Goal: Use online tool/utility: Utilize a website feature to perform a specific function

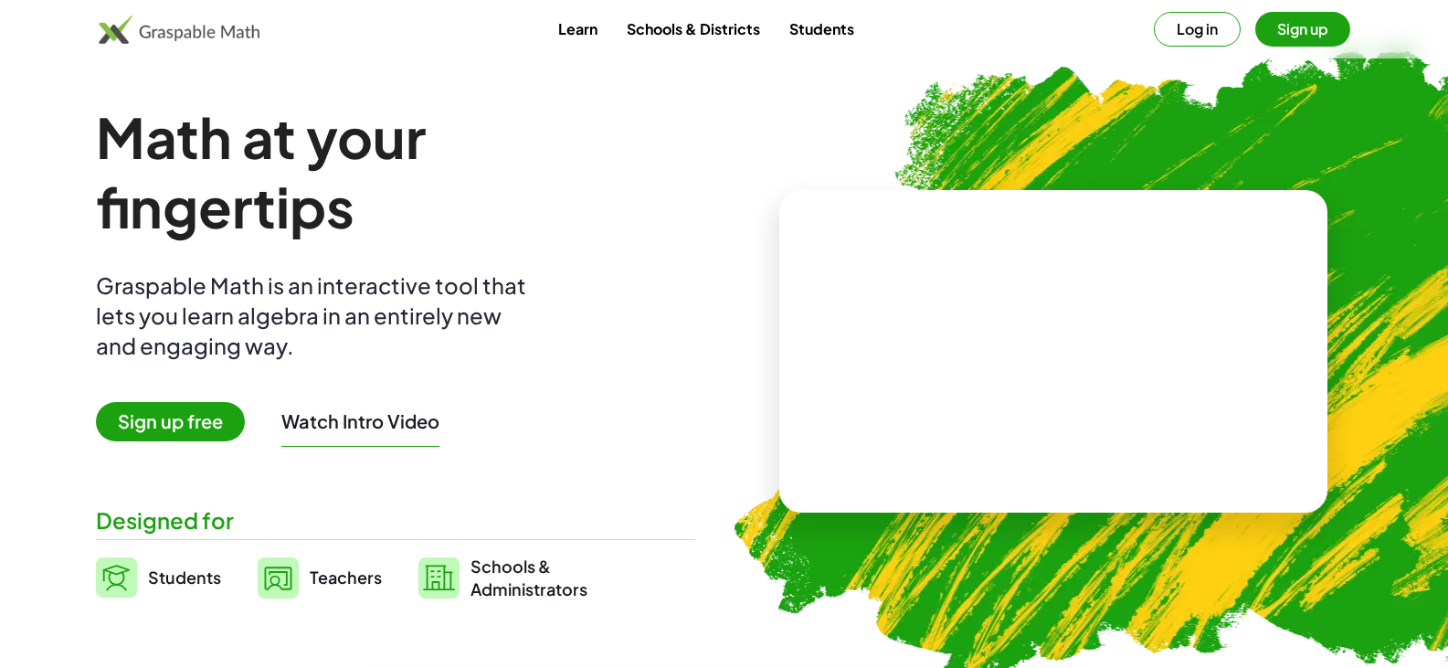
click at [142, 408] on span "Sign up free" at bounding box center [170, 421] width 149 height 39
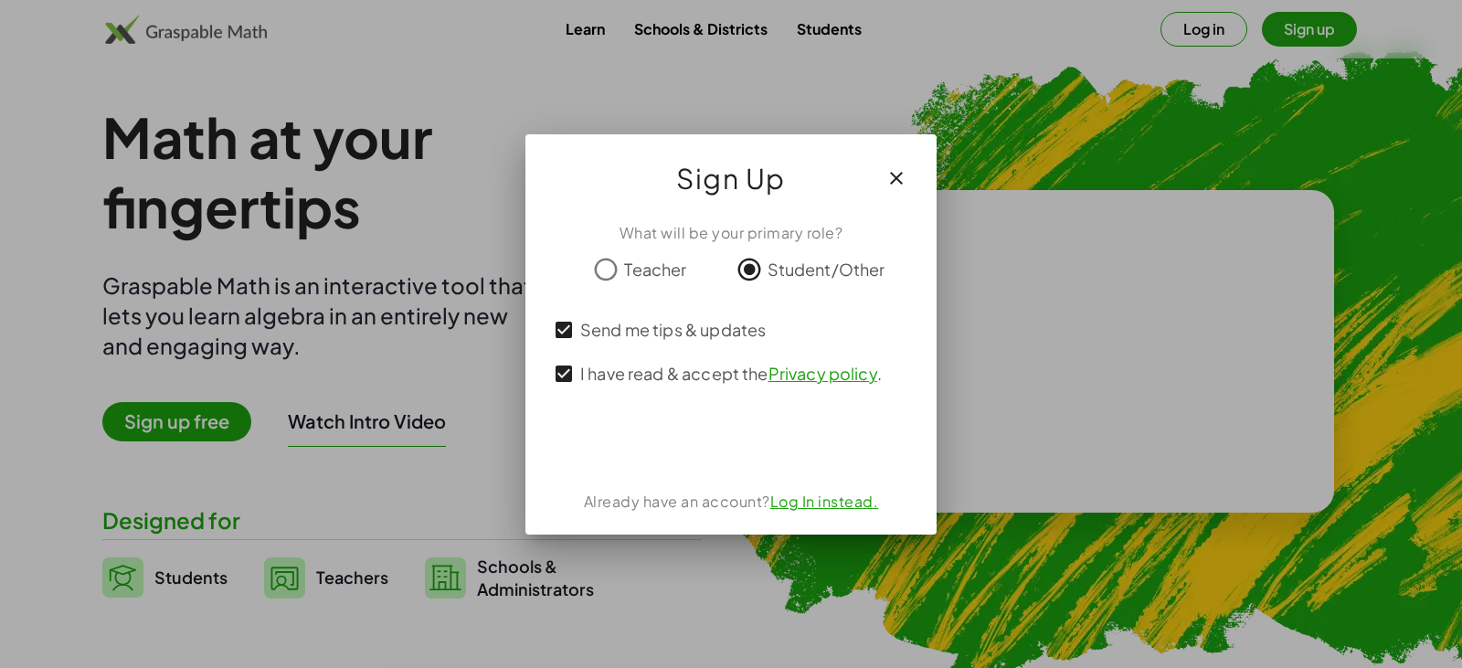
click at [821, 502] on link "Log In instead." at bounding box center [824, 501] width 109 height 19
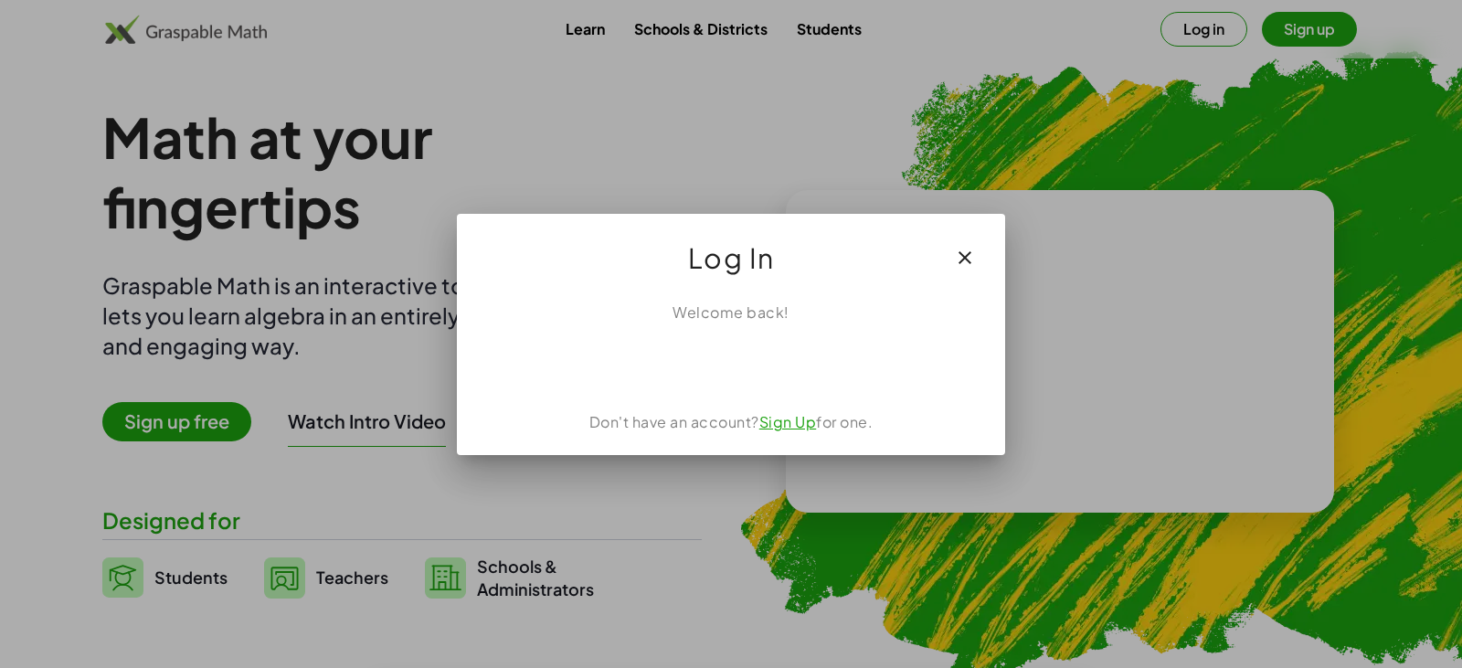
click at [958, 259] on icon "button" at bounding box center [965, 258] width 22 height 22
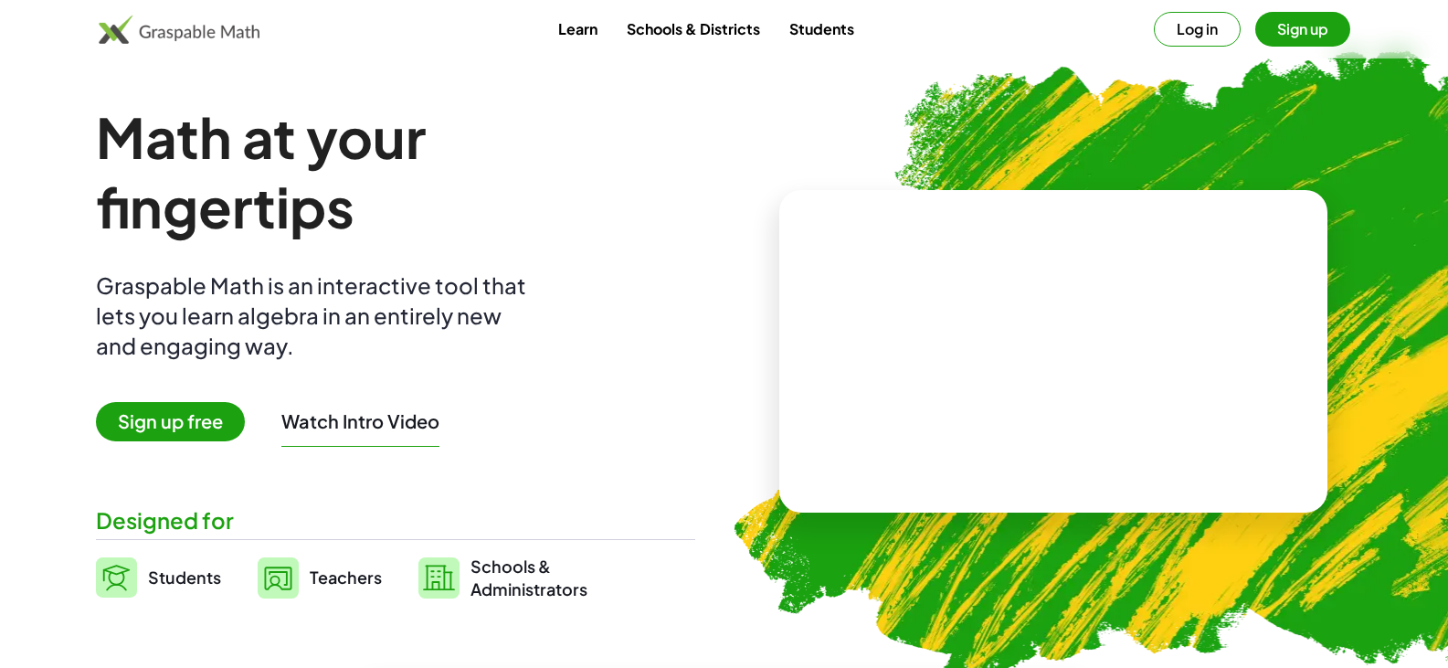
click at [1299, 25] on button "Sign up" at bounding box center [1302, 29] width 95 height 35
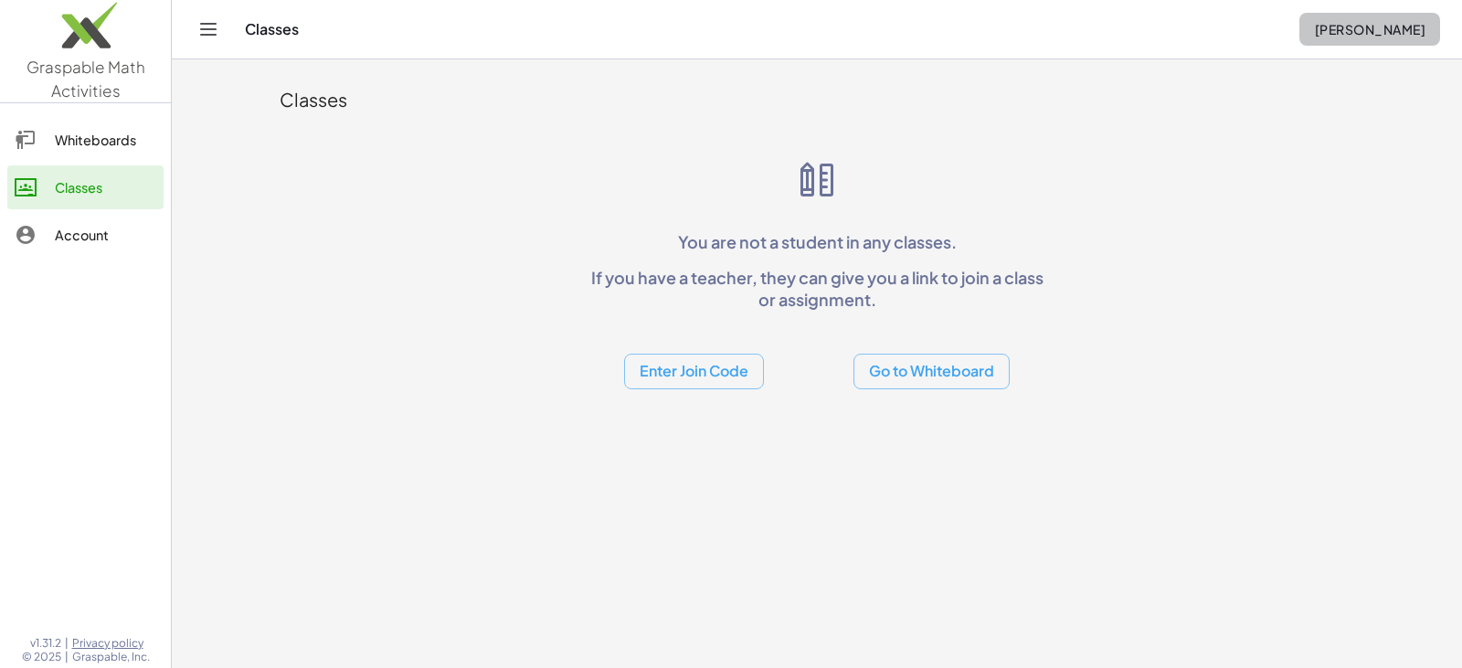
click at [1338, 34] on span "[PERSON_NAME]" at bounding box center [1369, 29] width 111 height 16
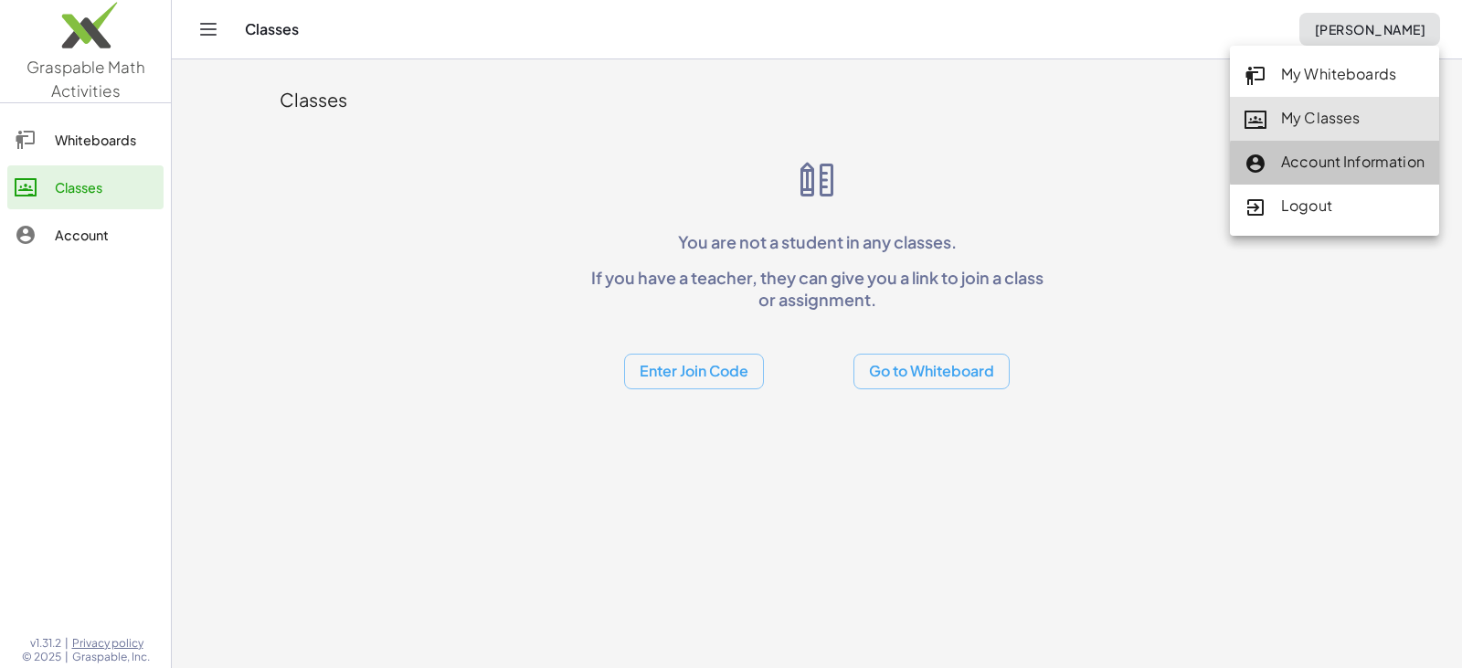
click at [1339, 157] on div "Account Information" at bounding box center [1334, 163] width 180 height 24
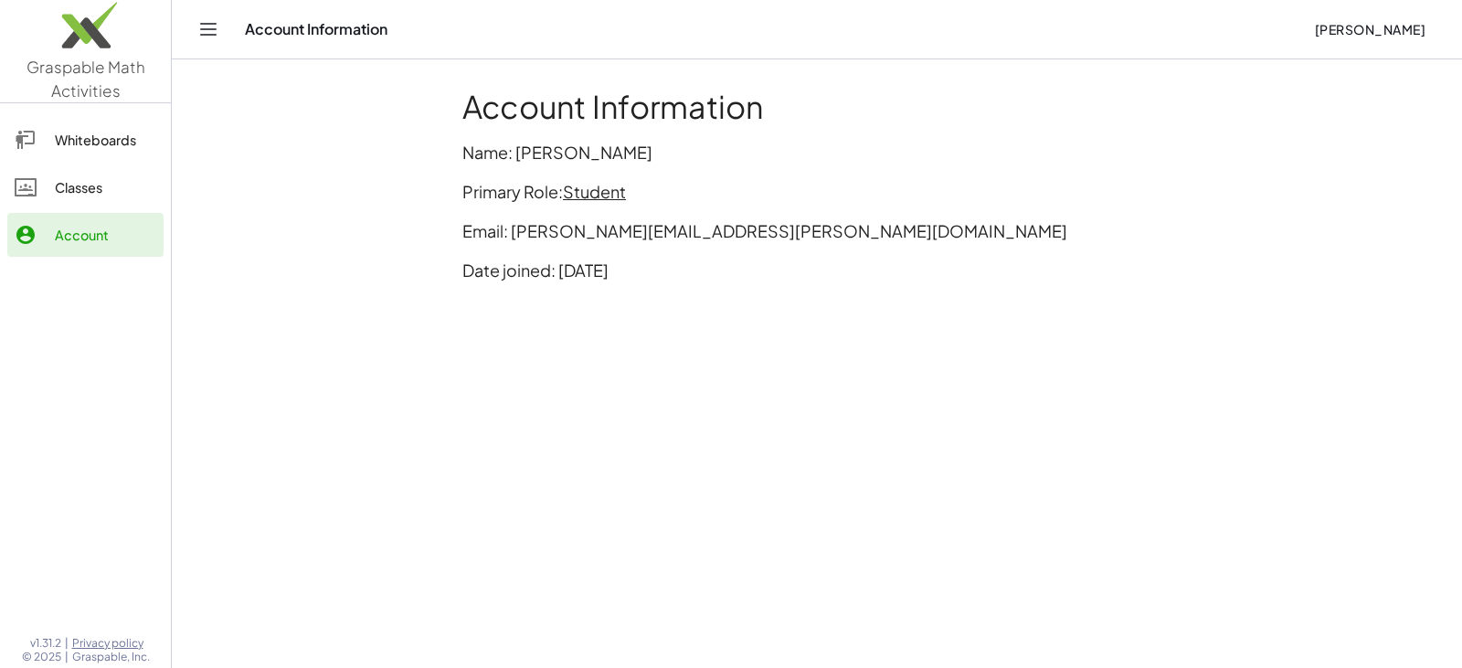
click at [210, 26] on icon "Toggle navigation" at bounding box center [208, 29] width 22 height 22
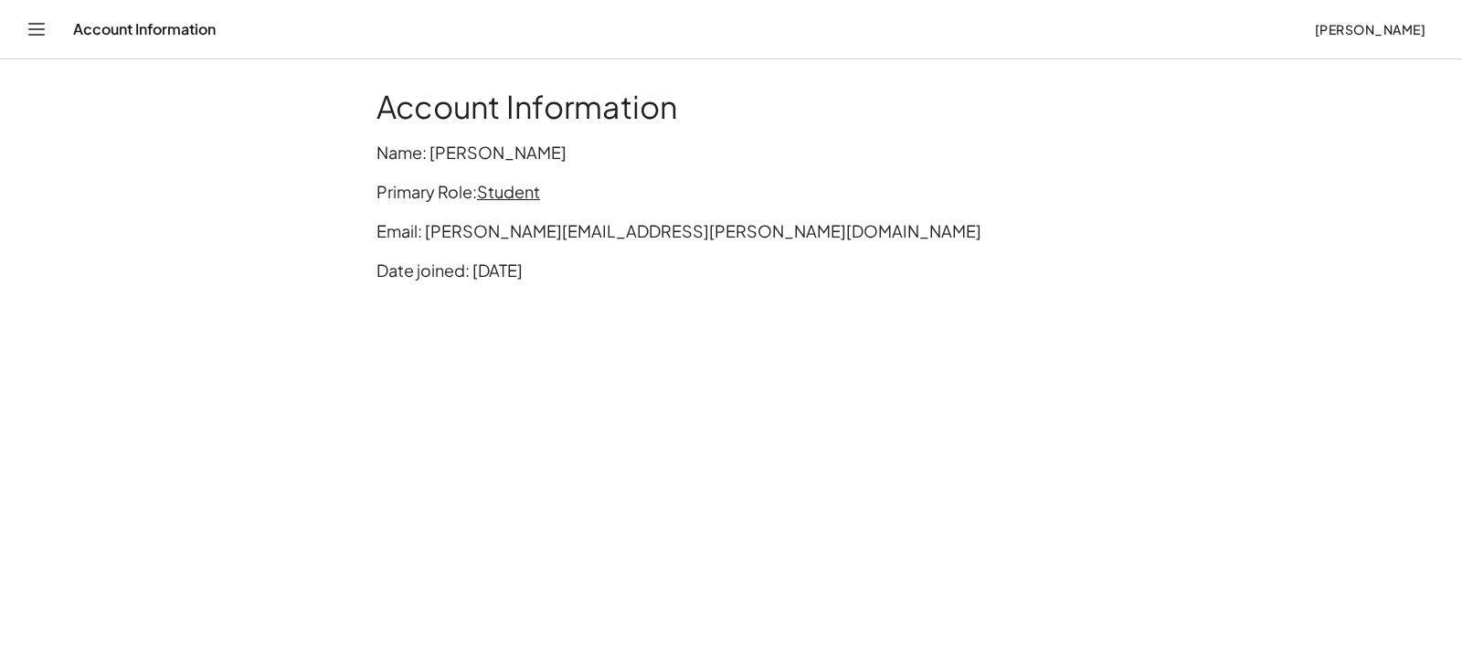
click at [28, 23] on icon "Toggle navigation" at bounding box center [37, 29] width 22 height 22
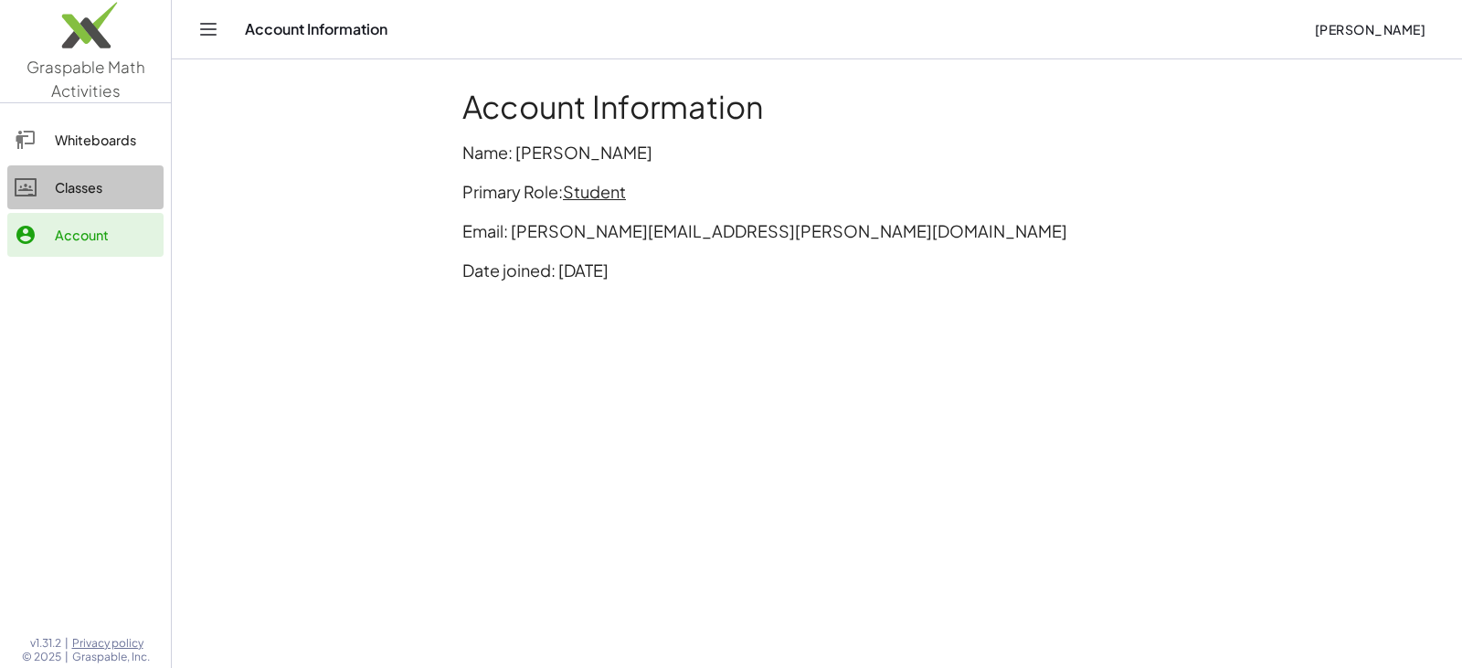
click at [28, 184] on icon at bounding box center [26, 187] width 22 height 22
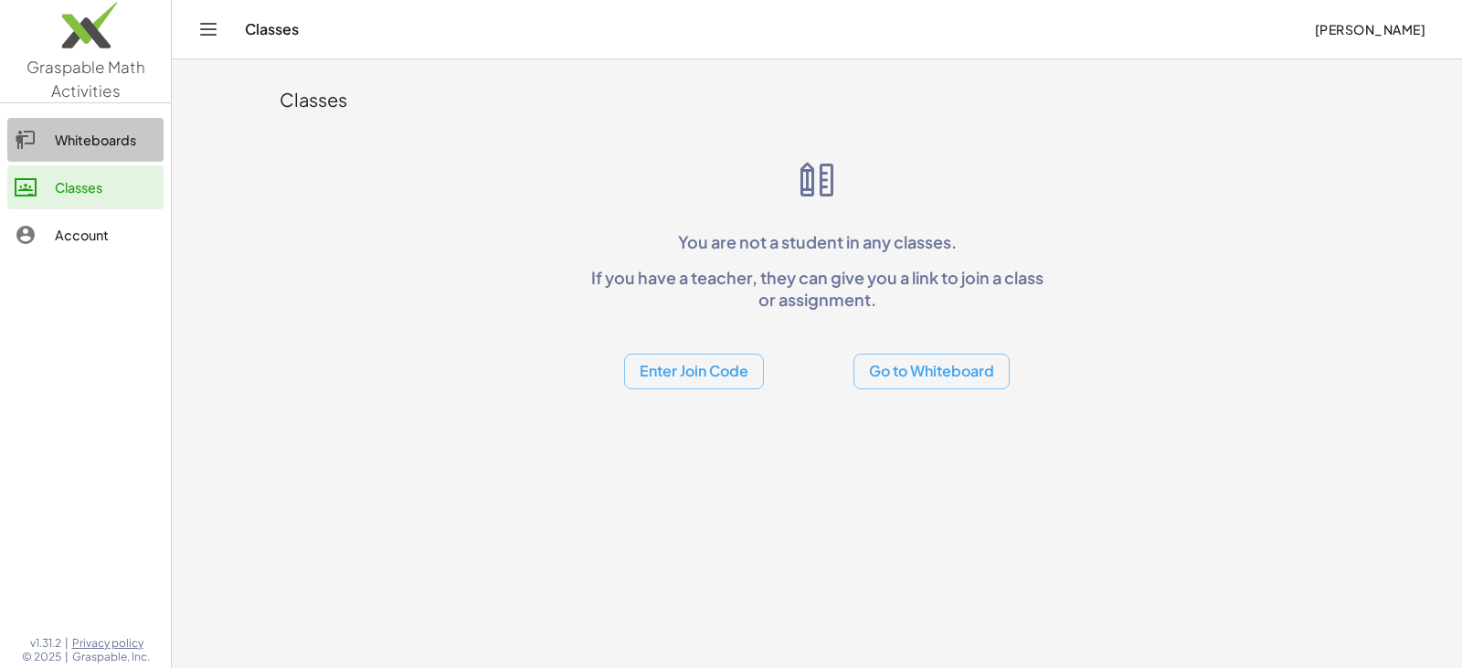
click at [101, 145] on div "Whiteboards" at bounding box center [105, 140] width 101 height 22
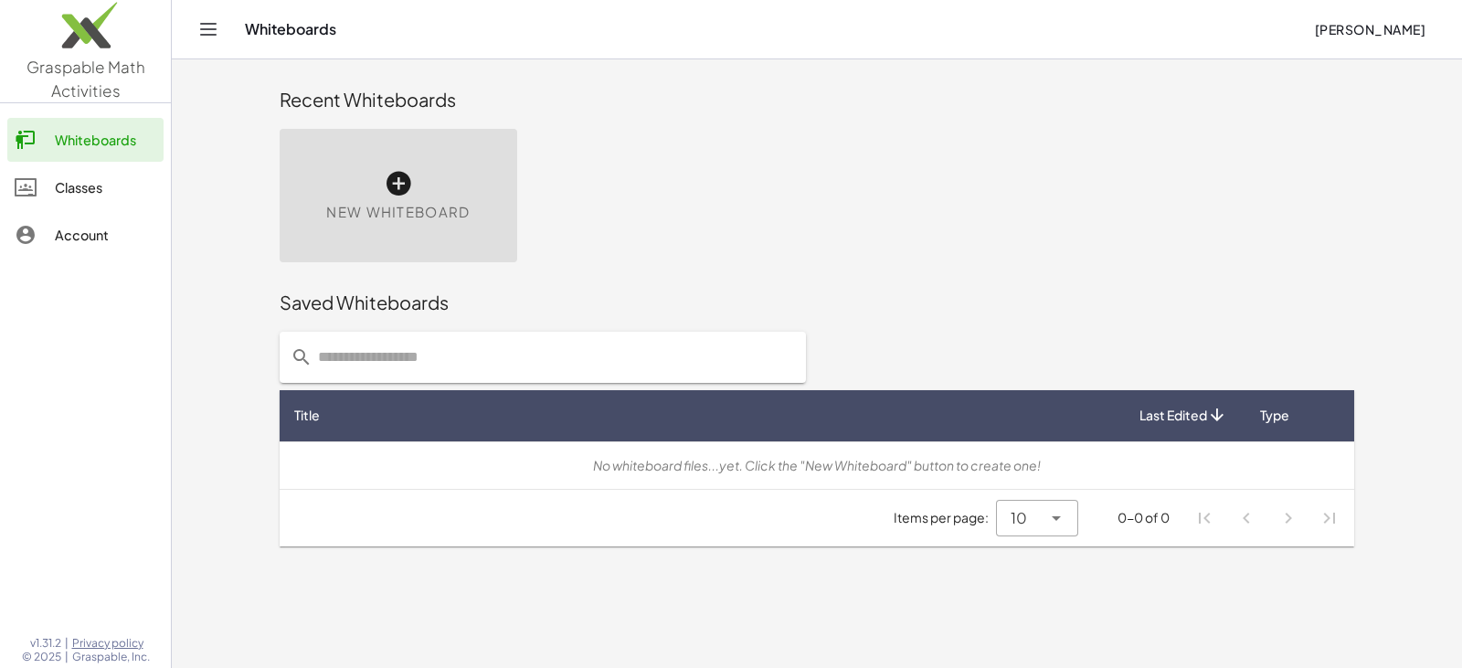
click at [89, 83] on span "Graspable Math Activities" at bounding box center [85, 79] width 119 height 44
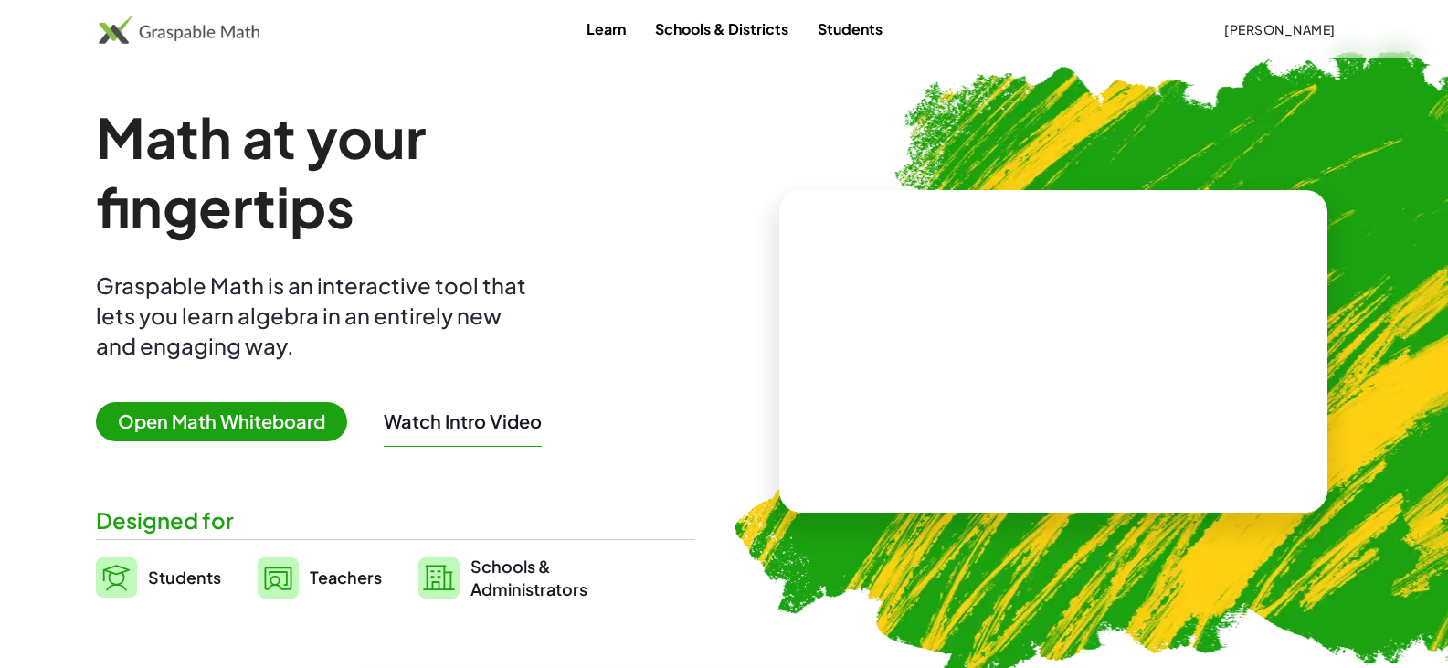
click at [602, 31] on link "Learn" at bounding box center [606, 29] width 69 height 34
click at [597, 19] on link "Learn" at bounding box center [606, 29] width 69 height 34
click at [1296, 17] on button "[PERSON_NAME]" at bounding box center [1280, 29] width 141 height 33
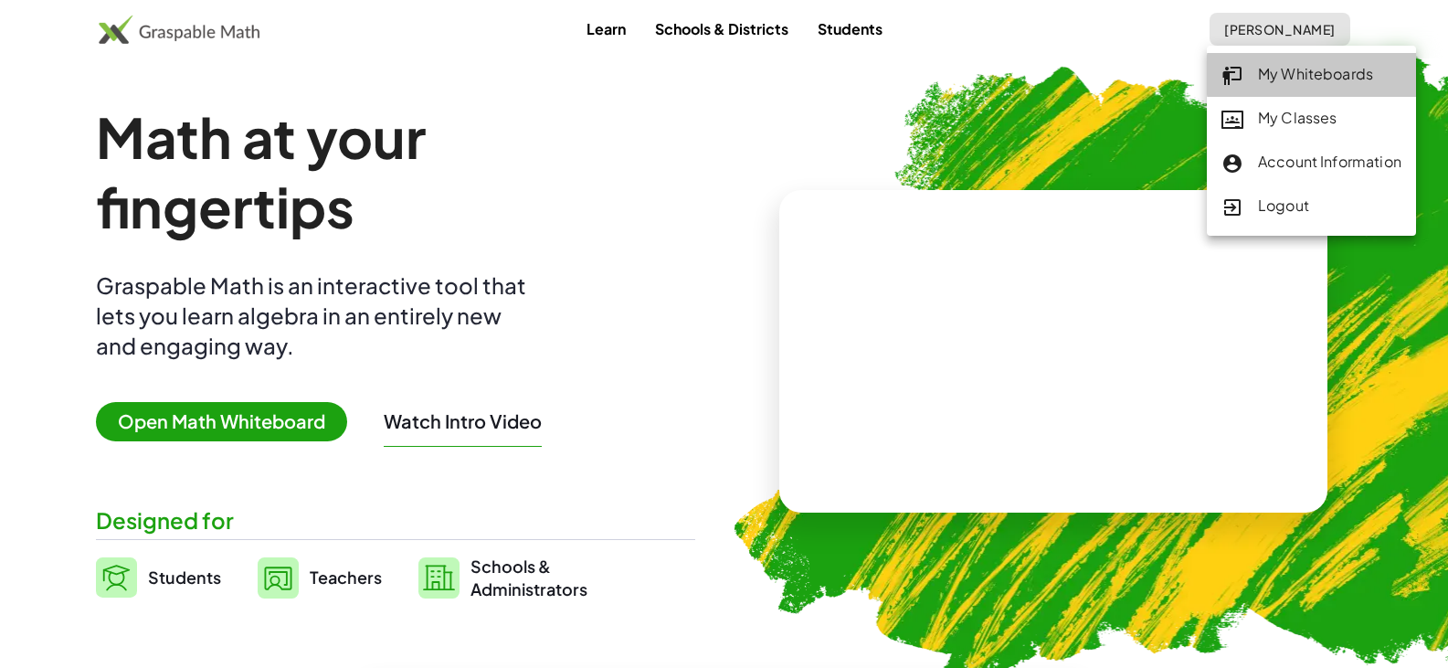
click at [1231, 69] on icon at bounding box center [1233, 76] width 22 height 22
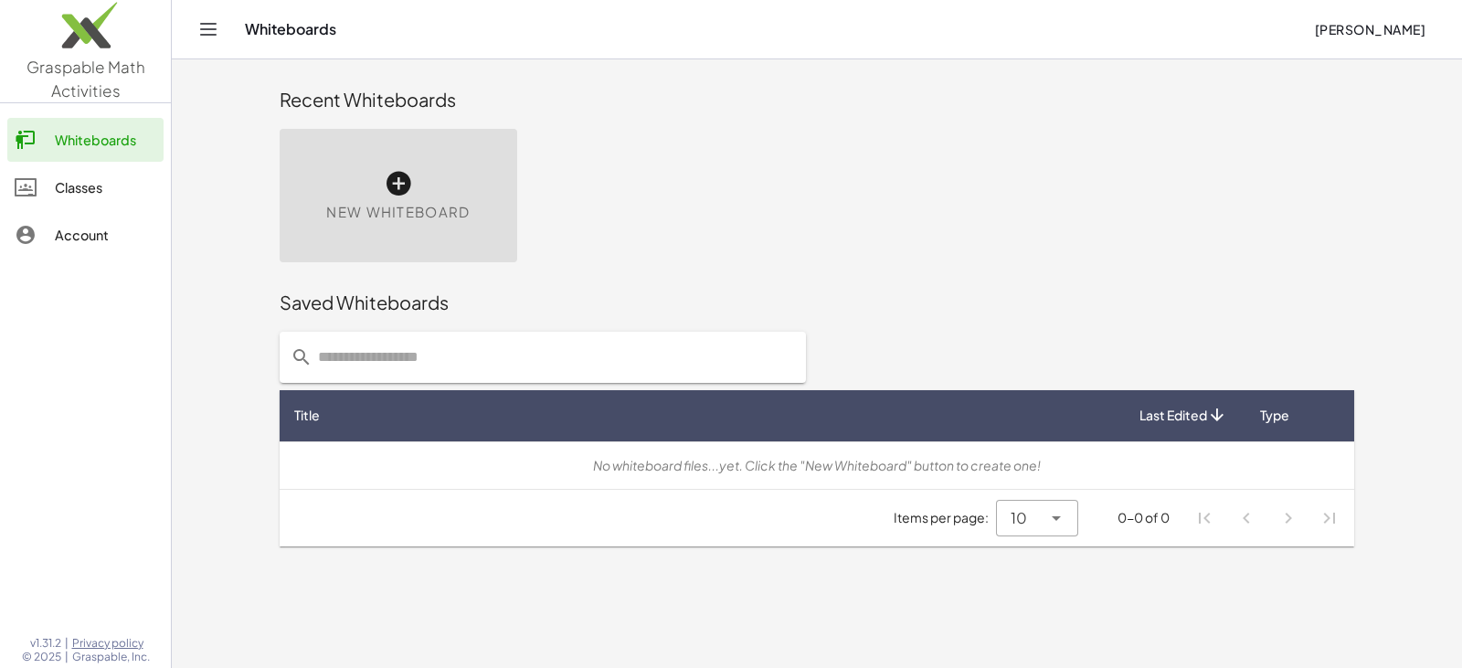
click at [439, 169] on div "New Whiteboard" at bounding box center [399, 195] width 238 height 133
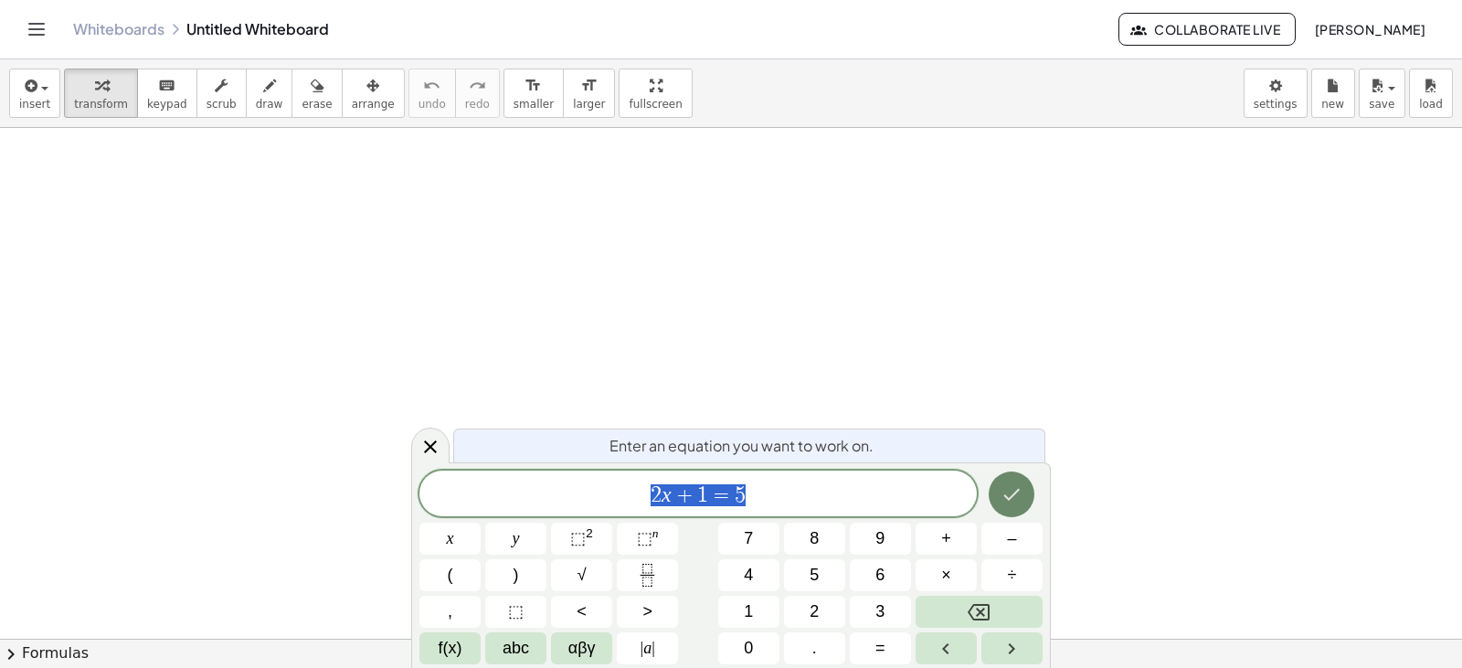
click at [998, 496] on button "Done" at bounding box center [1012, 494] width 46 height 46
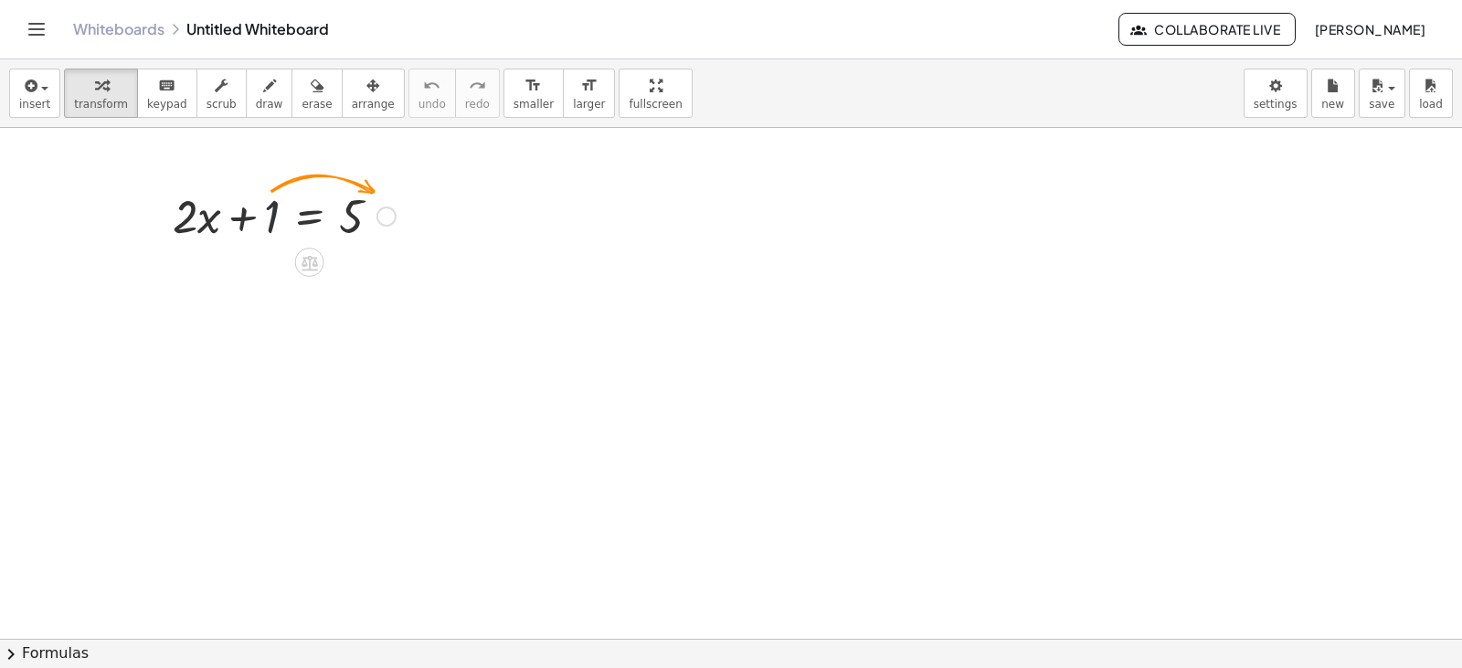
click at [270, 217] on div at bounding box center [284, 215] width 241 height 62
drag, startPoint x: 270, startPoint y: 217, endPoint x: 395, endPoint y: 211, distance: 124.4
click at [395, 211] on div at bounding box center [284, 215] width 241 height 62
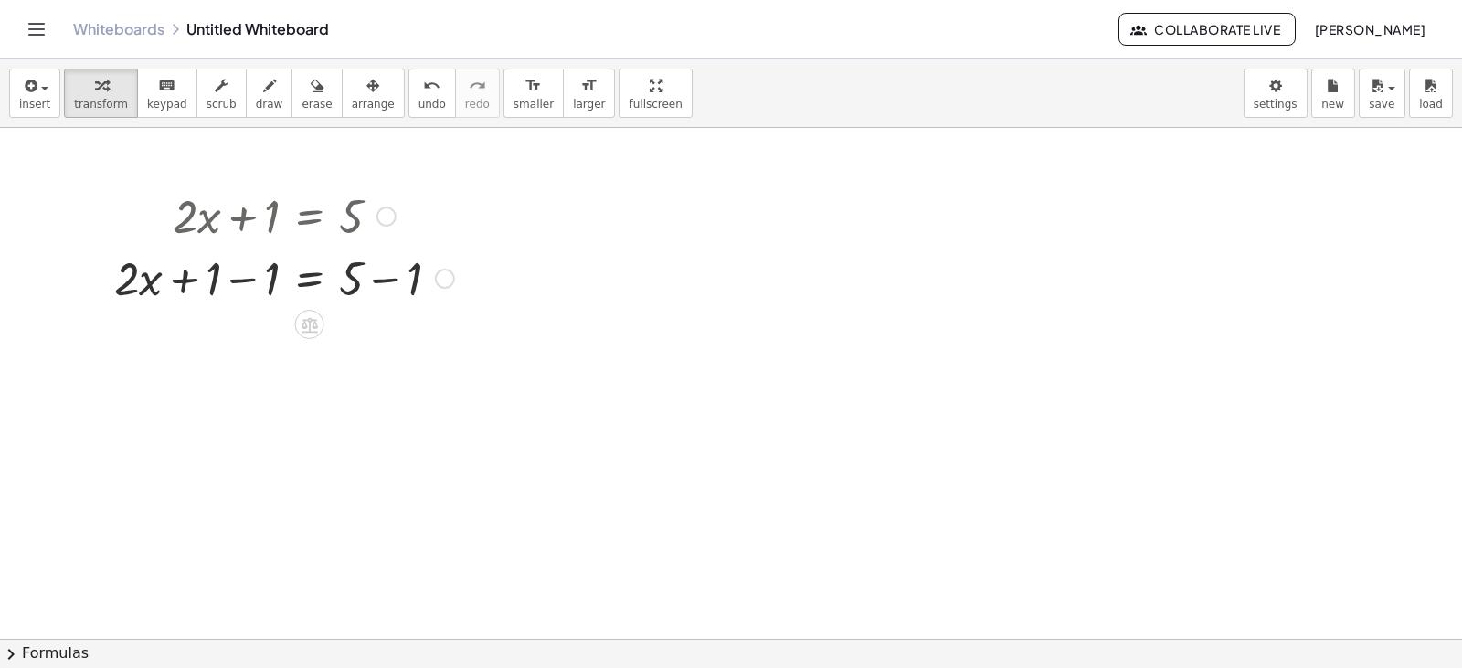
click at [237, 279] on div at bounding box center [284, 277] width 358 height 62
click at [310, 217] on div "+ · 2 · x + 1 = 5 + · 2 · x + 1 − 1 = + 5 − 1 + · 2 · x + 0 = + 5 − 1 · 2 · x =…" at bounding box center [310, 217] width 0 height 0
drag, startPoint x: 345, startPoint y: 275, endPoint x: 414, endPoint y: 286, distance: 69.4
click at [414, 286] on div at bounding box center [284, 277] width 358 height 62
click at [390, 345] on div at bounding box center [284, 339] width 358 height 62
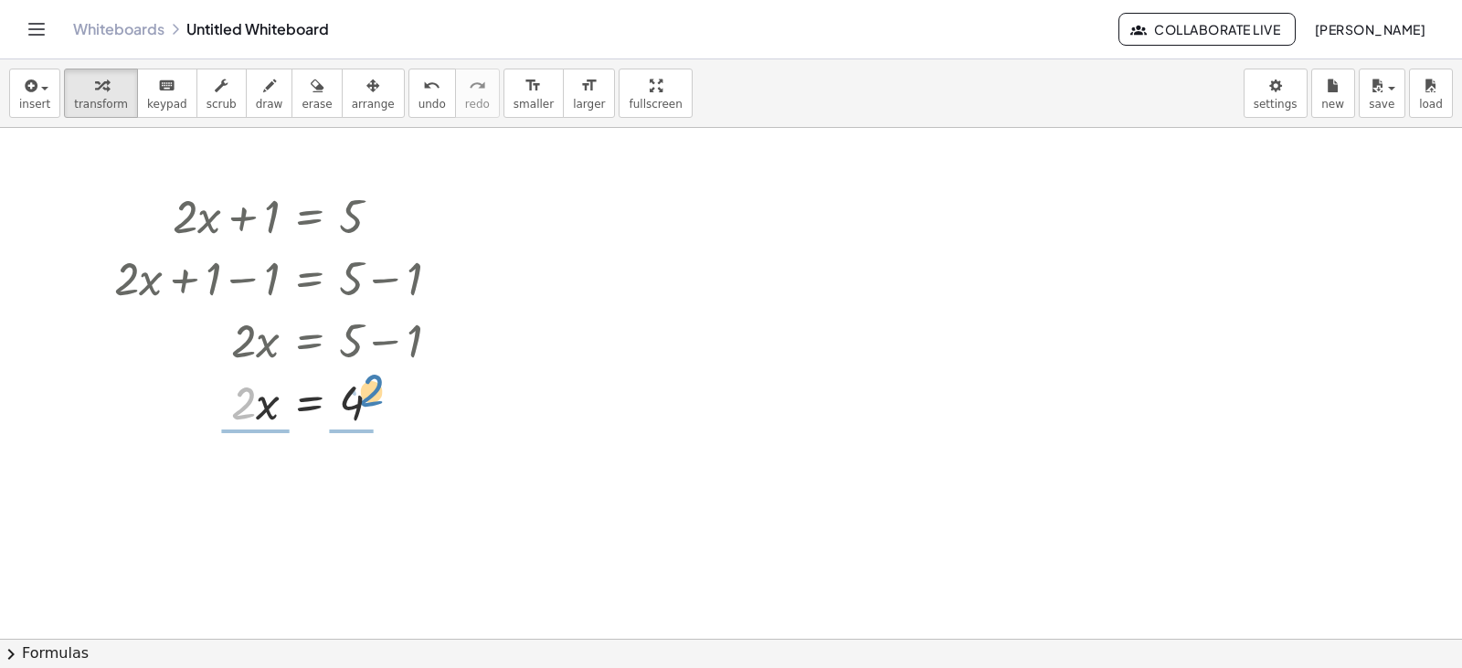
drag, startPoint x: 246, startPoint y: 400, endPoint x: 372, endPoint y: 389, distance: 126.6
click at [372, 389] on div at bounding box center [284, 401] width 358 height 62
click at [227, 481] on div at bounding box center [284, 477] width 358 height 91
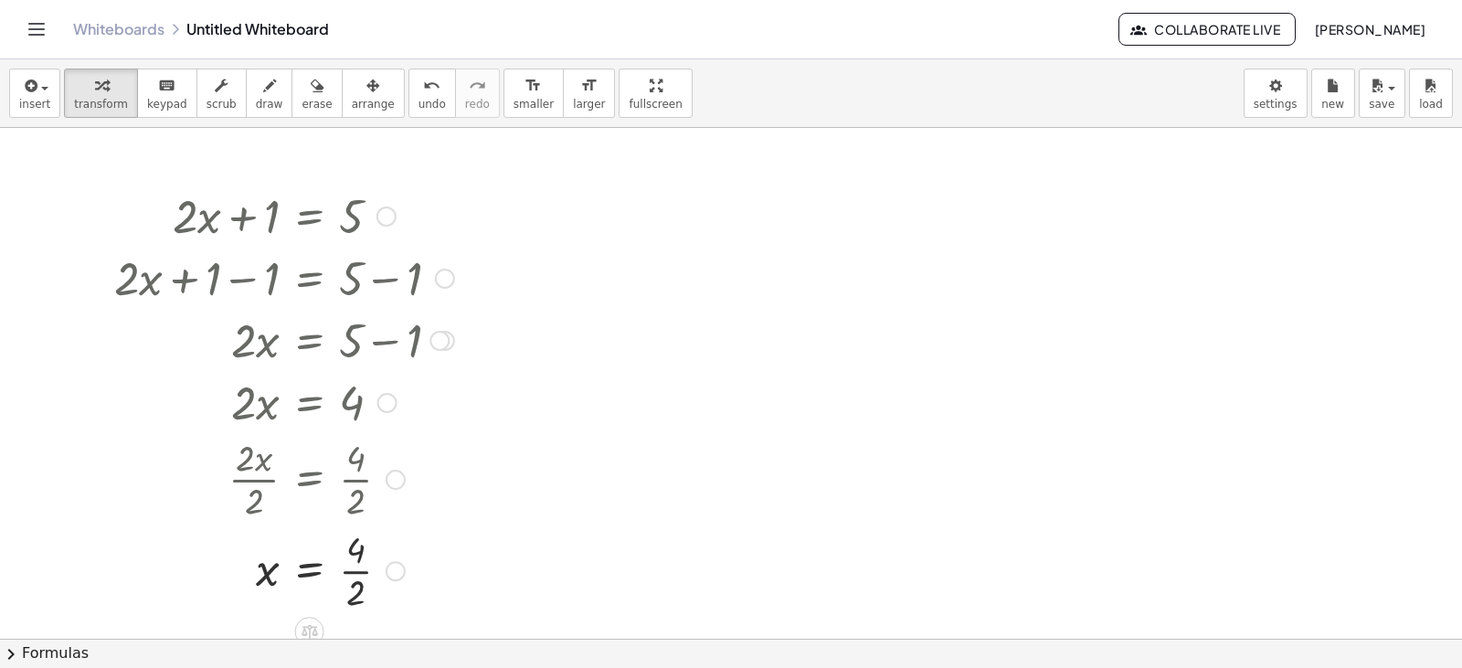
click at [359, 574] on div at bounding box center [284, 569] width 358 height 91
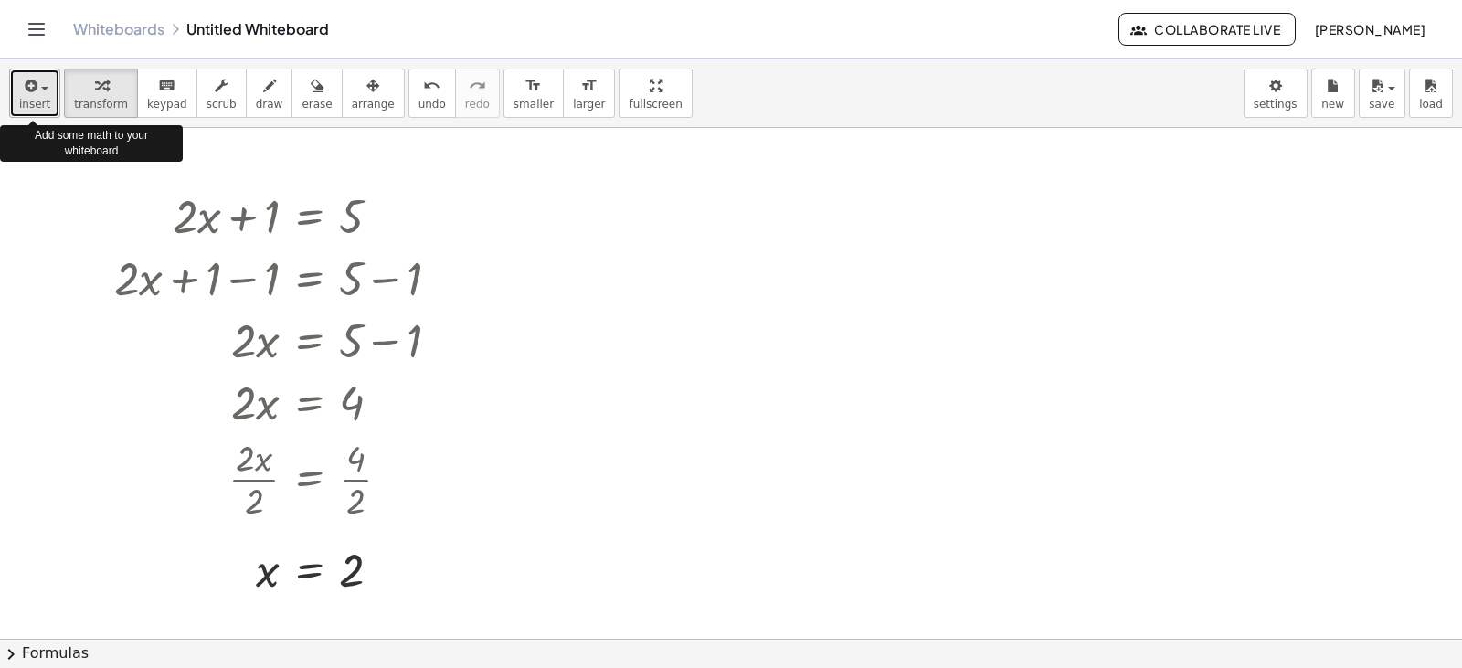
click at [36, 109] on span "insert" at bounding box center [34, 104] width 31 height 13
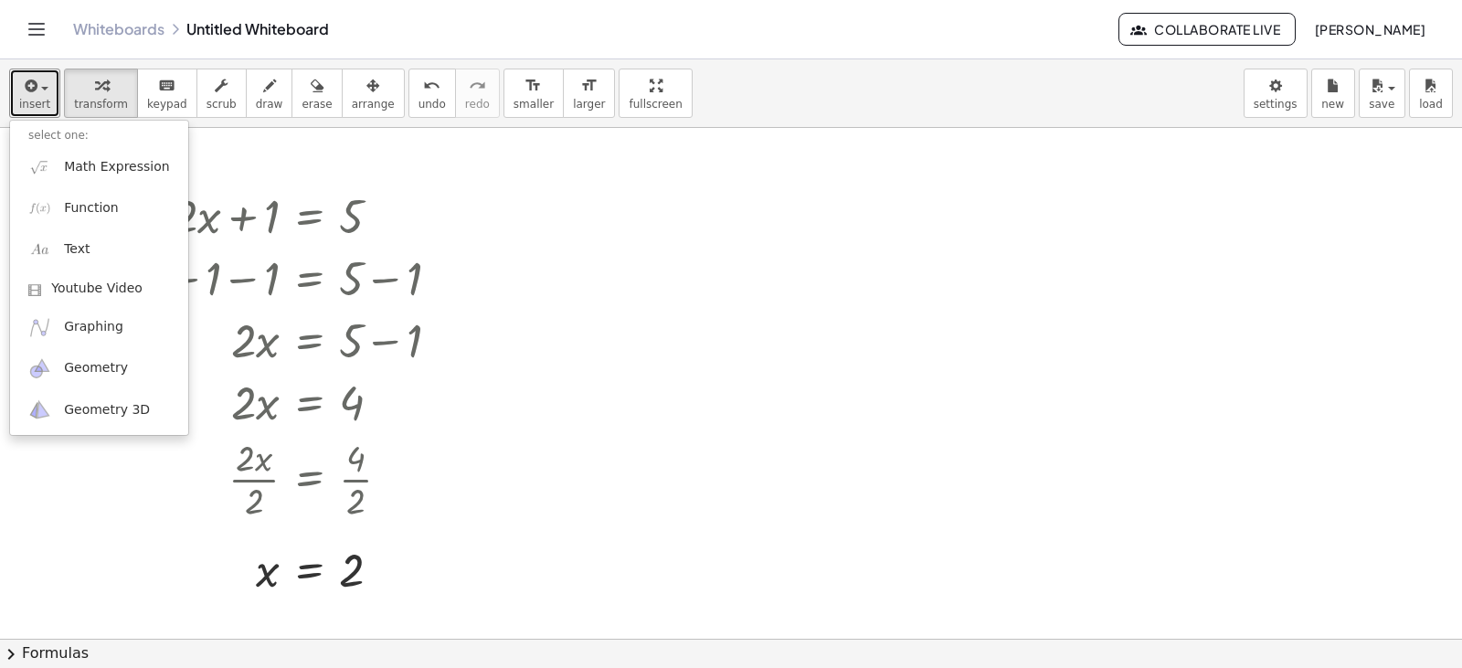
click at [1244, 594] on div at bounding box center [731, 638] width 1462 height 1021
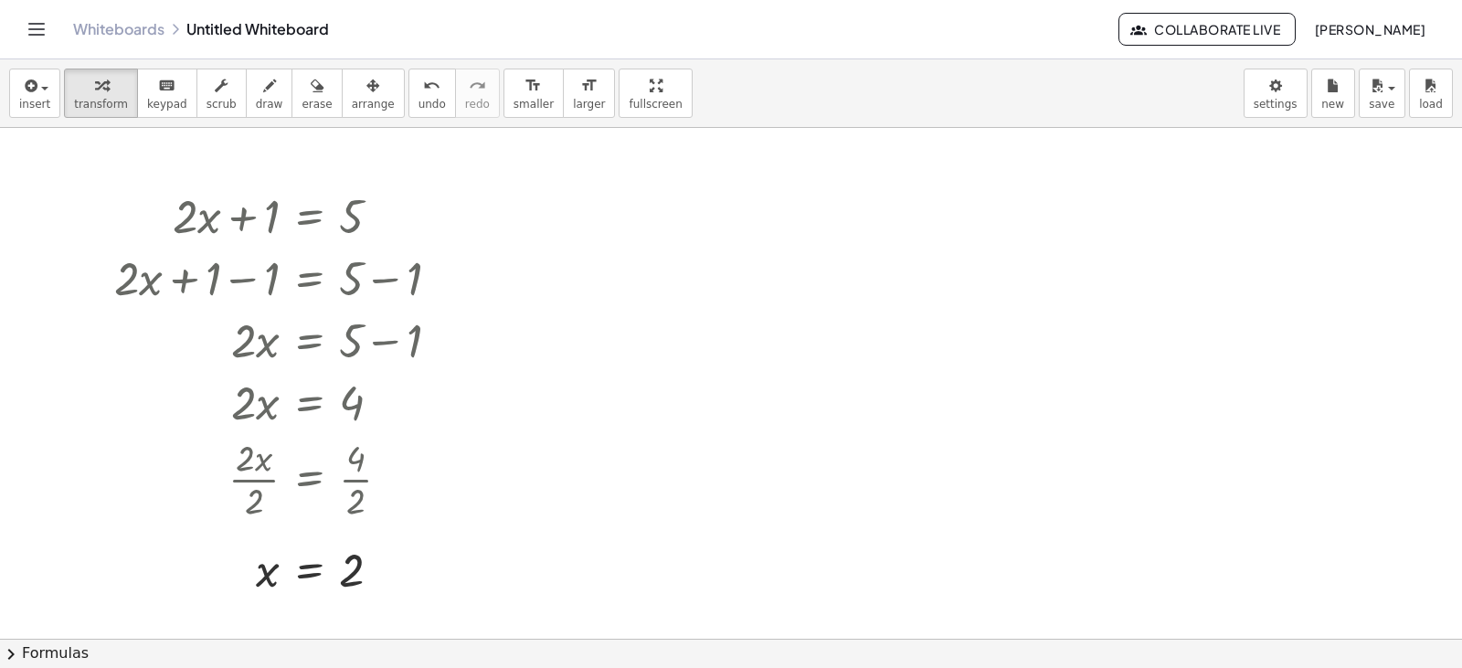
click at [454, 48] on div "Whiteboards Untitled Whiteboard Collaborate Live Louison IMBERT" at bounding box center [731, 29] width 1418 height 58
click at [78, 169] on div at bounding box center [731, 638] width 1462 height 1021
click at [216, 139] on div at bounding box center [731, 638] width 1462 height 1021
click at [32, 59] on div "insert select one: Math Expression Function Text Youtube Video Graphing Geometr…" at bounding box center [731, 93] width 1462 height 69
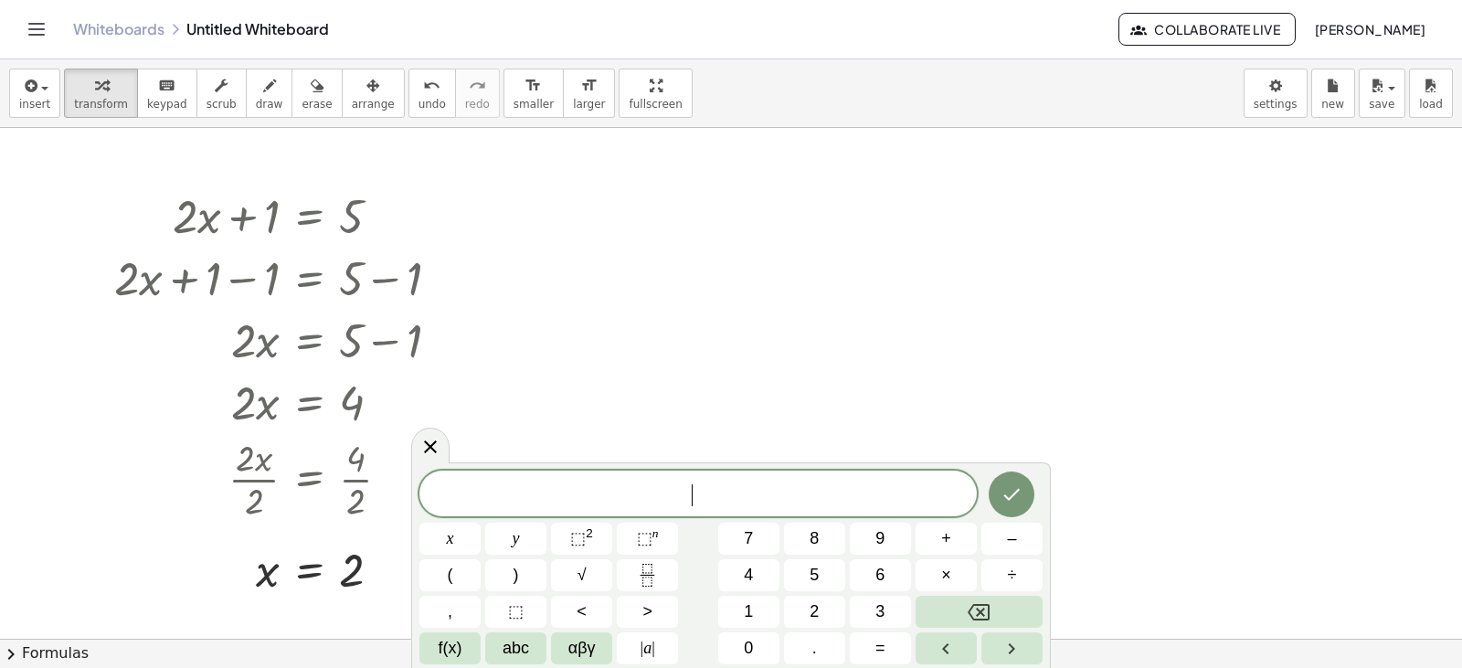
click at [36, 185] on div at bounding box center [731, 638] width 1462 height 1021
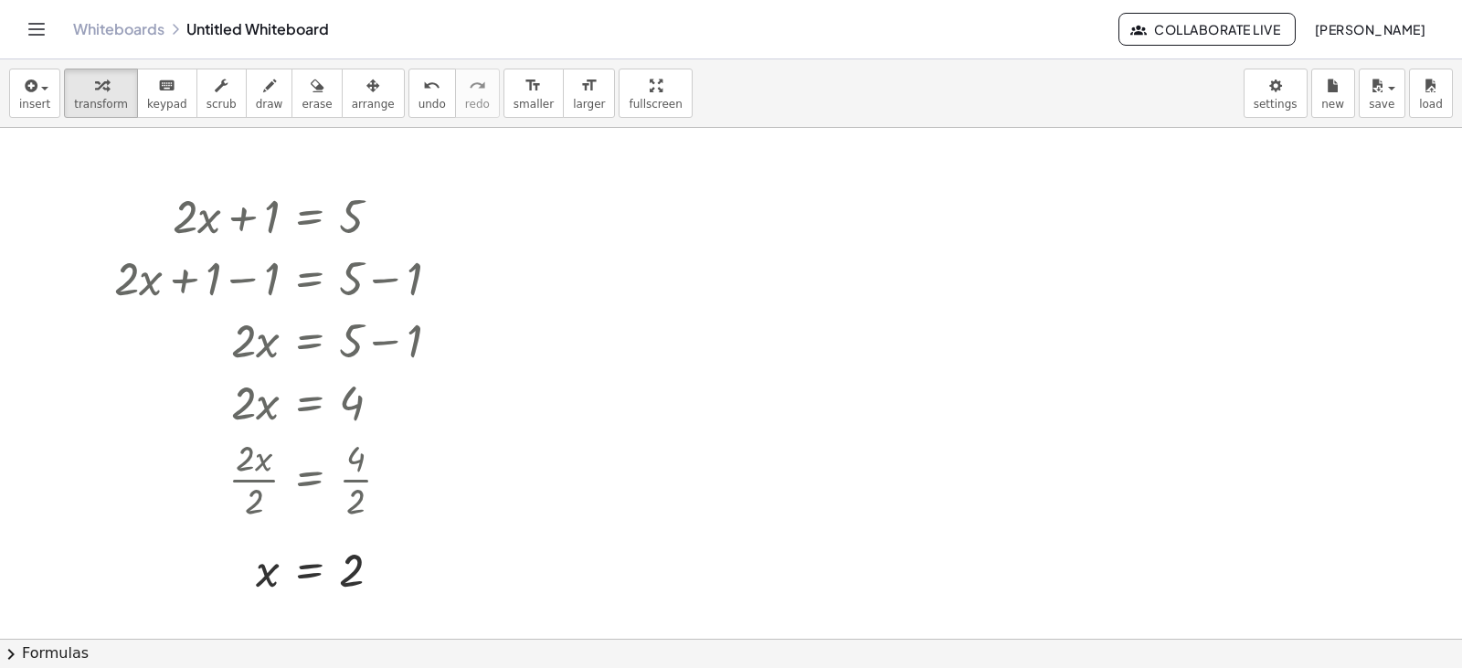
click at [36, 185] on div at bounding box center [731, 638] width 1462 height 1021
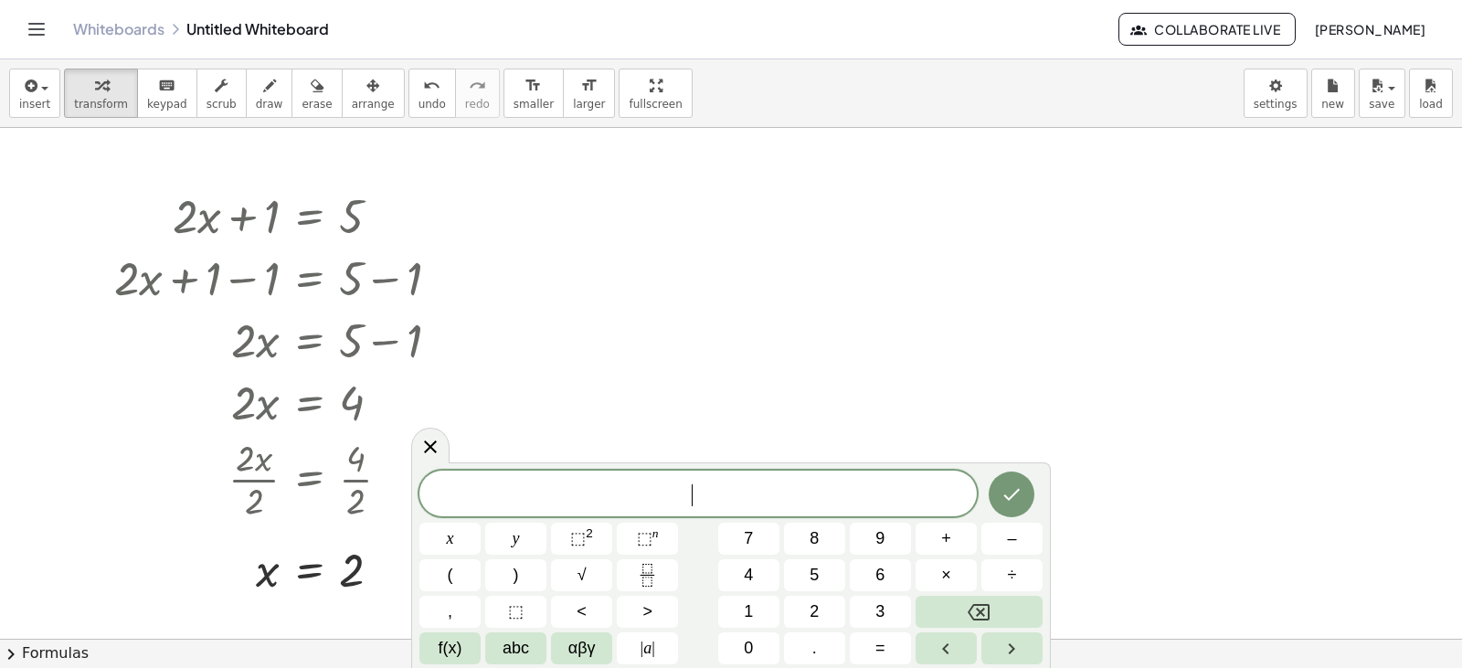
click at [36, 185] on div at bounding box center [731, 638] width 1462 height 1021
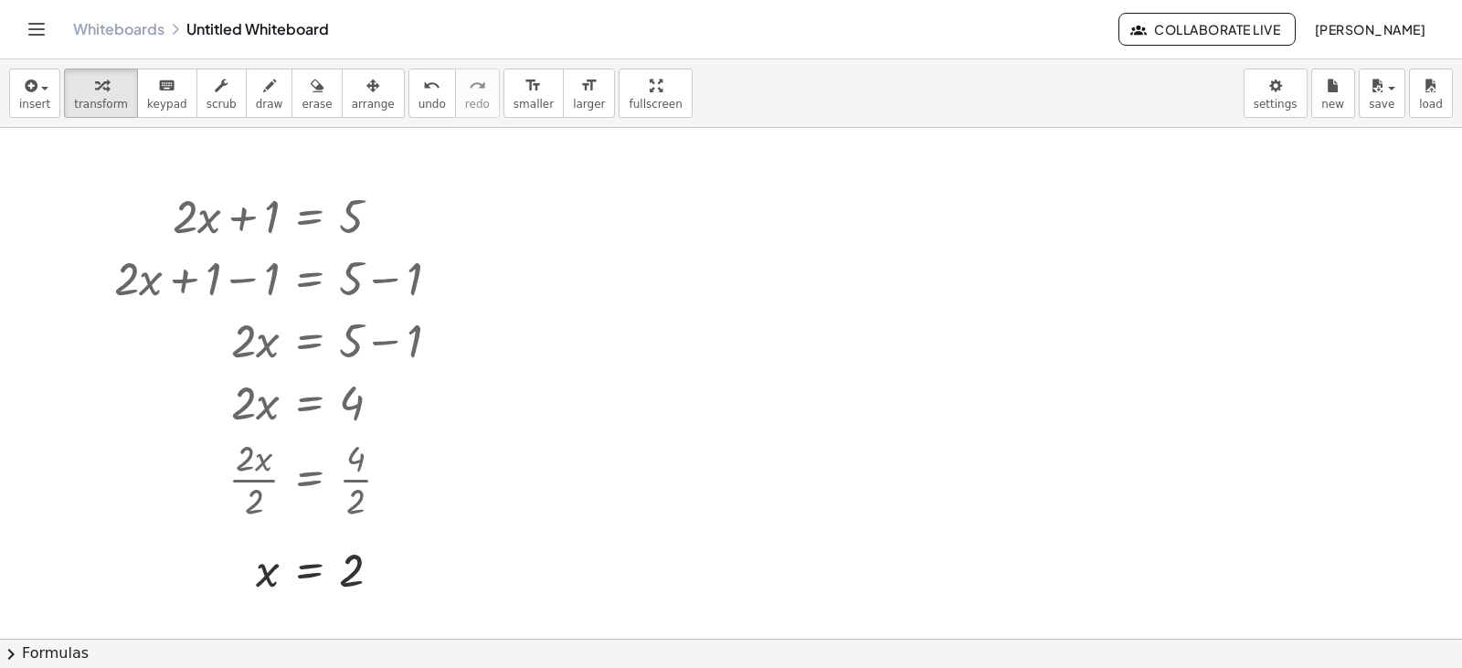
click at [36, 185] on div at bounding box center [731, 638] width 1462 height 1021
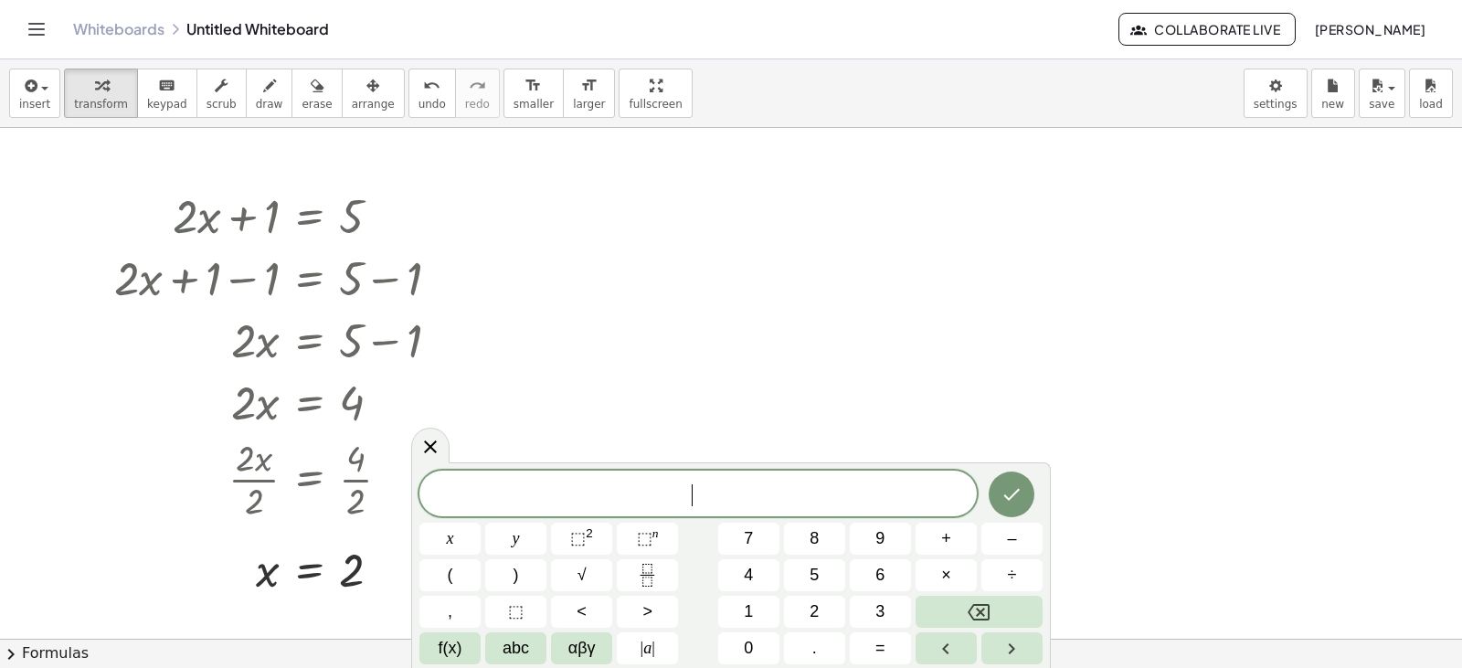
drag, startPoint x: 36, startPoint y: 185, endPoint x: 157, endPoint y: 56, distance: 177.8
click at [157, 56] on div "Graspable Math Activities Whiteboards Classes Account v1.31.2 | Privacy policy …" at bounding box center [731, 334] width 1462 height 668
click at [157, 56] on div "Whiteboards Untitled Whiteboard Collaborate Live Louison IMBERT" at bounding box center [731, 29] width 1418 height 58
click at [641, 274] on div at bounding box center [731, 638] width 1462 height 1021
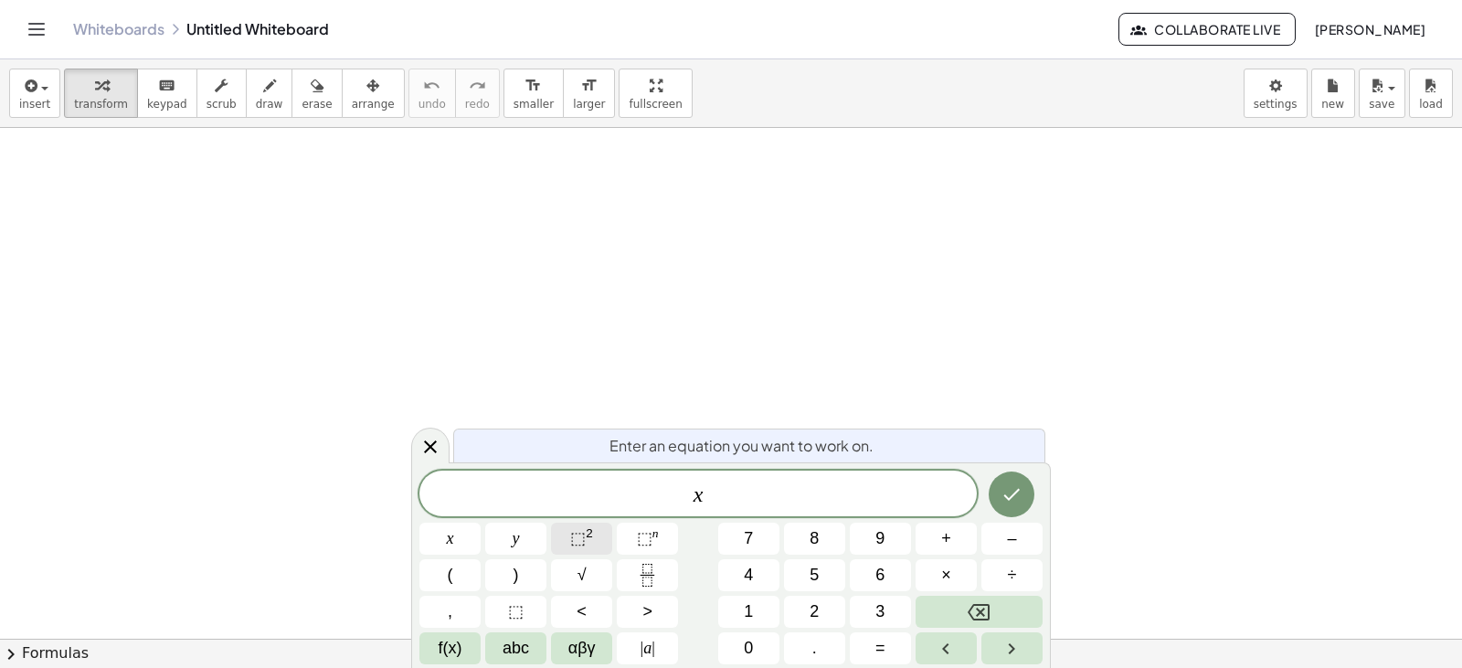
click at [577, 534] on span "⬚" at bounding box center [578, 538] width 16 height 18
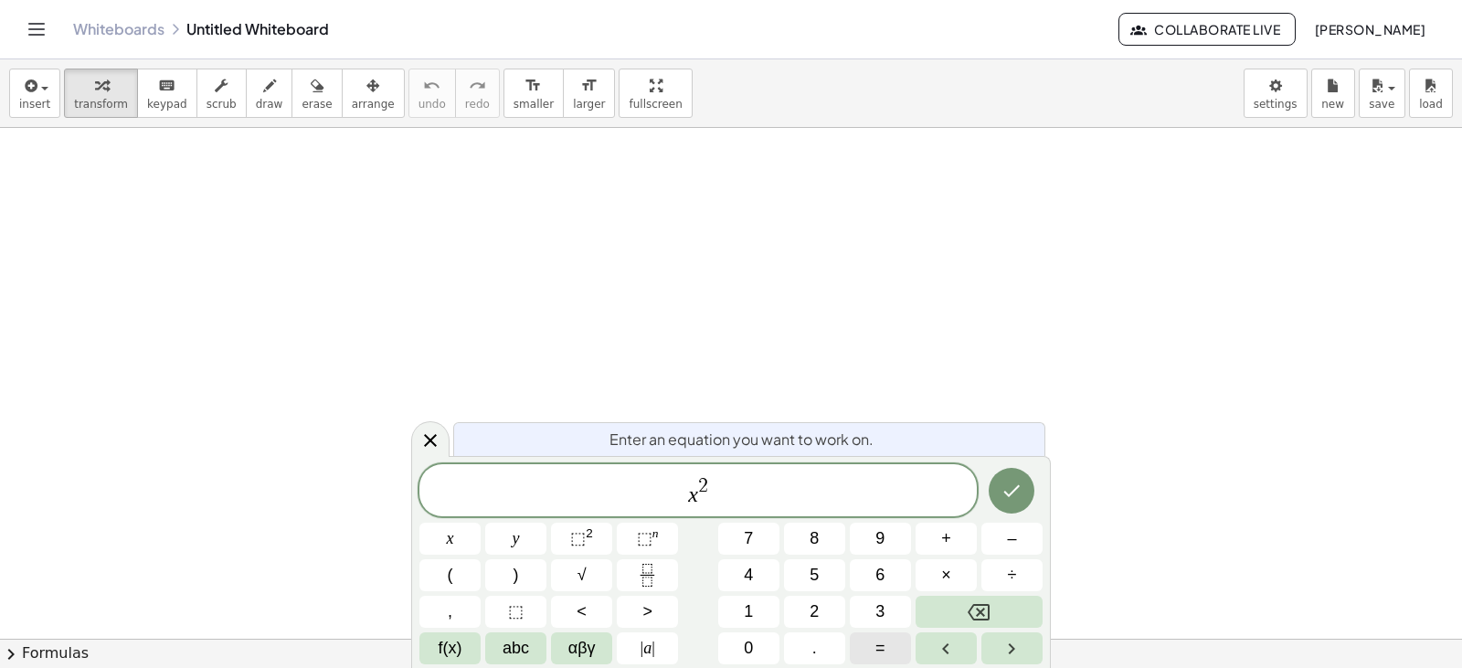
click at [876, 640] on span "=" at bounding box center [880, 648] width 10 height 25
click at [1008, 543] on span "–" at bounding box center [1011, 538] width 9 height 25
click at [746, 622] on span "1" at bounding box center [748, 611] width 9 height 25
click at [1023, 485] on button "Done" at bounding box center [1012, 491] width 46 height 46
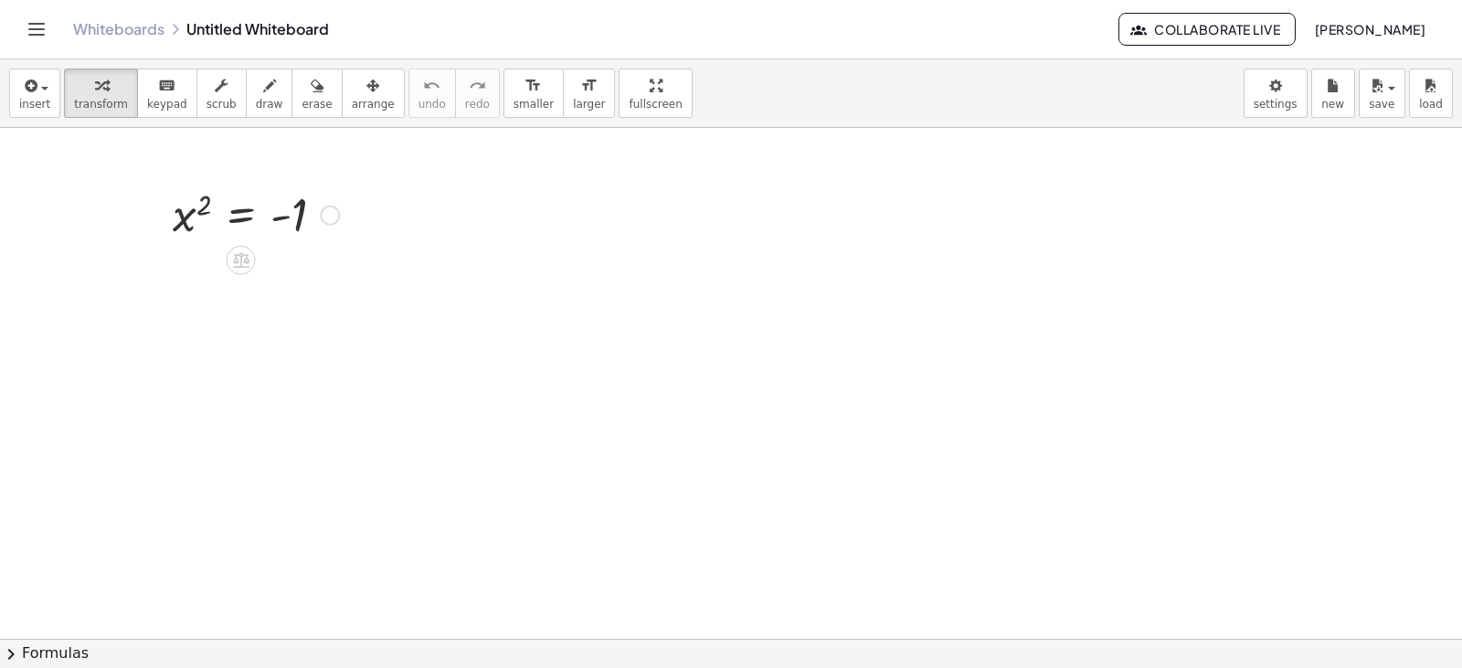
click at [184, 219] on div at bounding box center [256, 214] width 185 height 60
click at [184, 222] on div at bounding box center [256, 214] width 185 height 60
drag, startPoint x: 205, startPoint y: 208, endPoint x: 305, endPoint y: 216, distance: 100.8
click at [315, 287] on div at bounding box center [286, 278] width 245 height 69
click at [291, 347] on div at bounding box center [286, 342] width 245 height 60
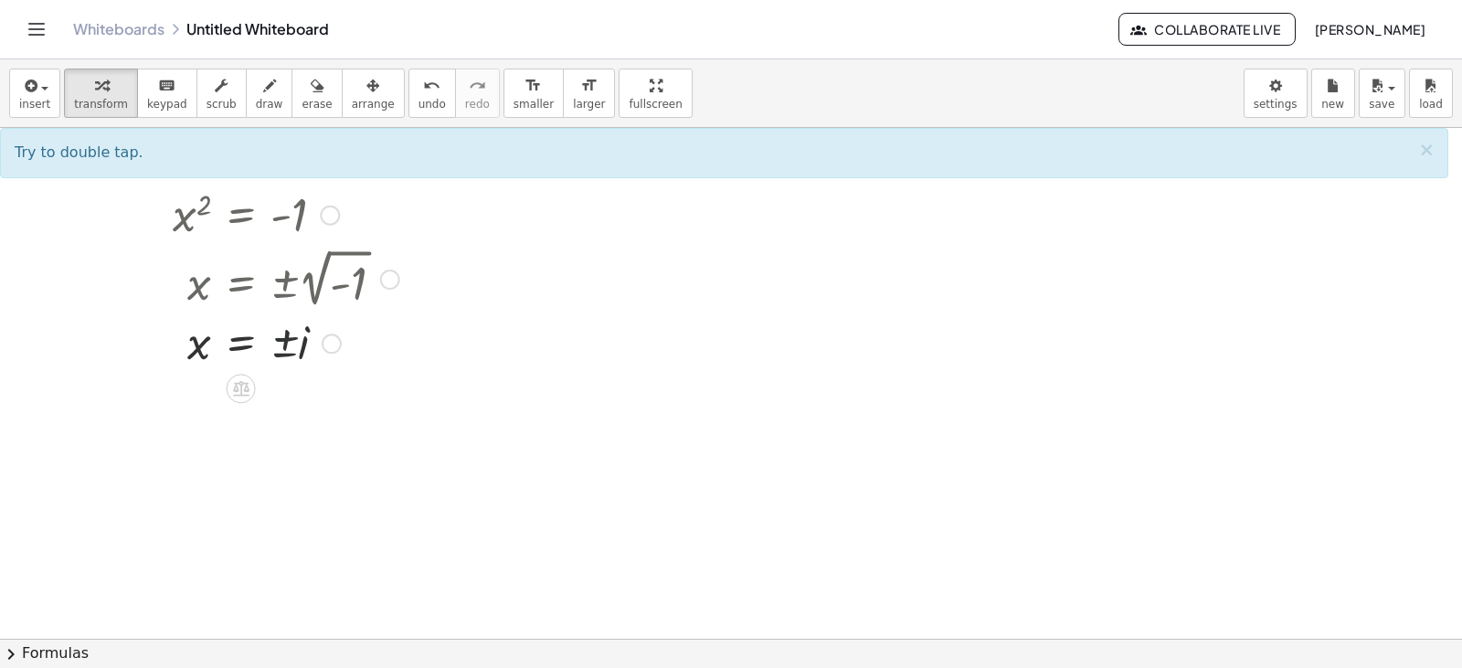
click at [291, 347] on div at bounding box center [286, 342] width 245 height 60
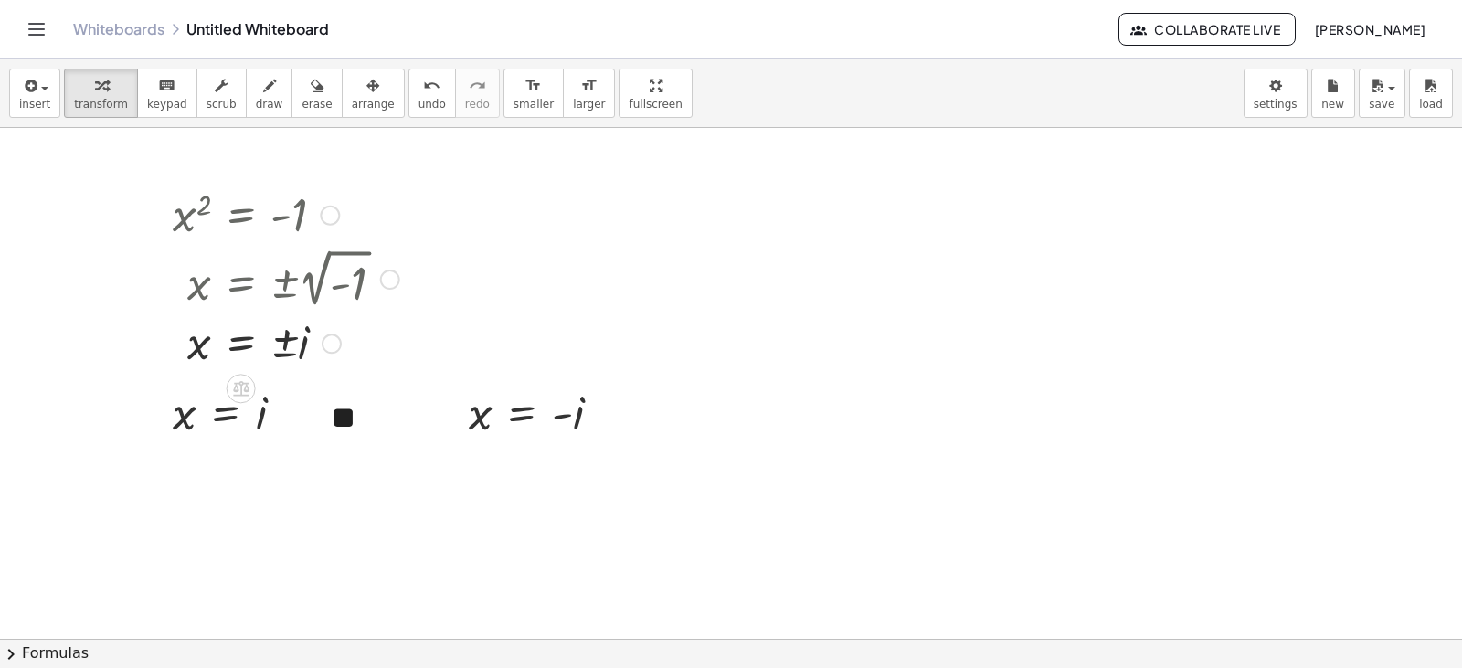
drag, startPoint x: 224, startPoint y: 186, endPoint x: 313, endPoint y: 281, distance: 130.6
click at [241, 216] on div "x 2 = - 1 x = ± 2 √ ( - 1 ) x = ± i" at bounding box center [241, 216] width 0 height 0
drag, startPoint x: 540, startPoint y: 464, endPoint x: 440, endPoint y: 502, distance: 106.4
drag, startPoint x: 128, startPoint y: 170, endPoint x: 630, endPoint y: 497, distance: 599.6
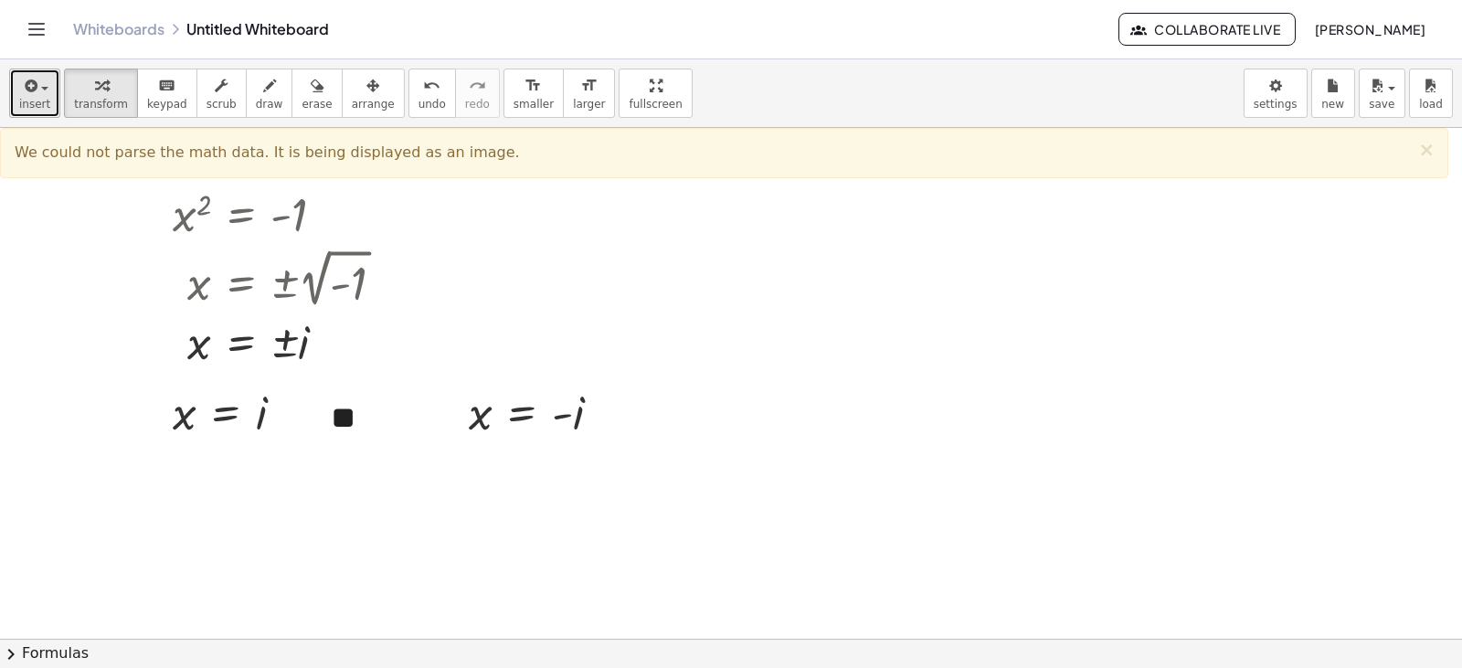
click at [31, 88] on icon "button" at bounding box center [29, 86] width 16 height 22
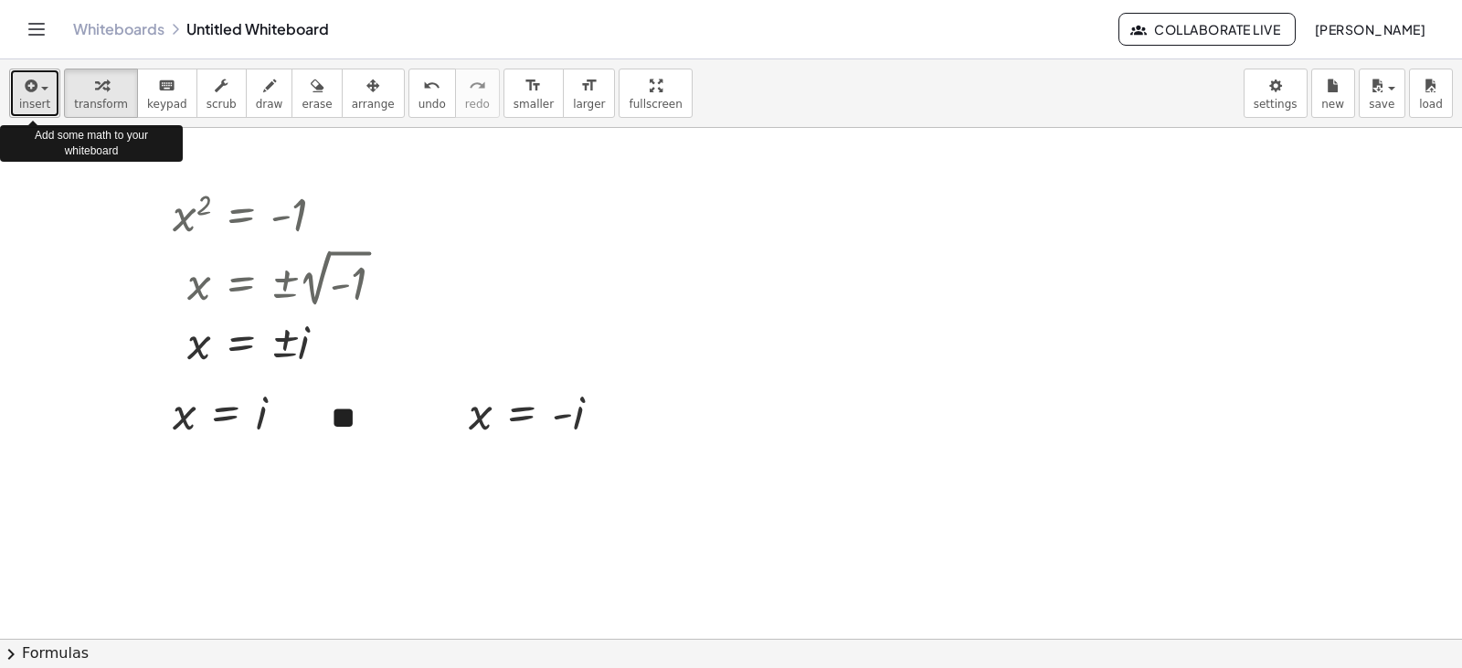
click at [24, 98] on span "insert" at bounding box center [34, 104] width 31 height 13
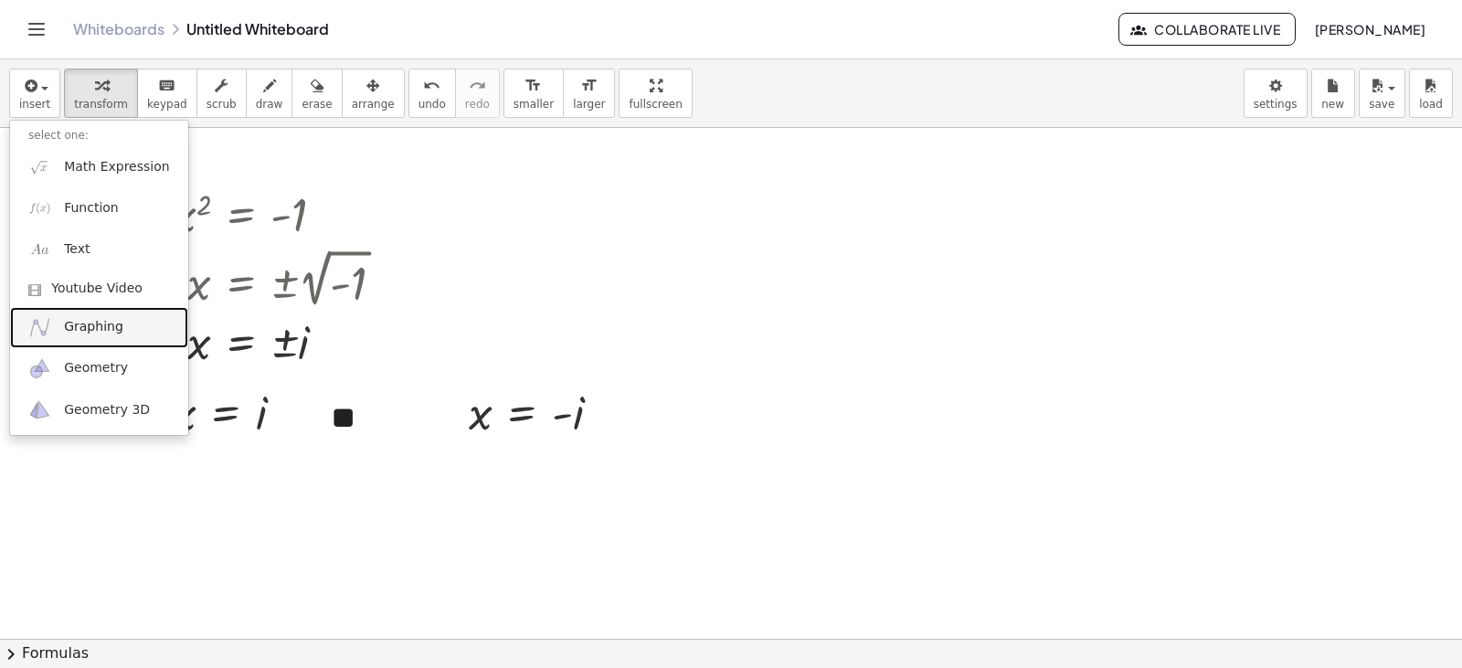
click at [86, 314] on link "Graphing" at bounding box center [99, 327] width 178 height 41
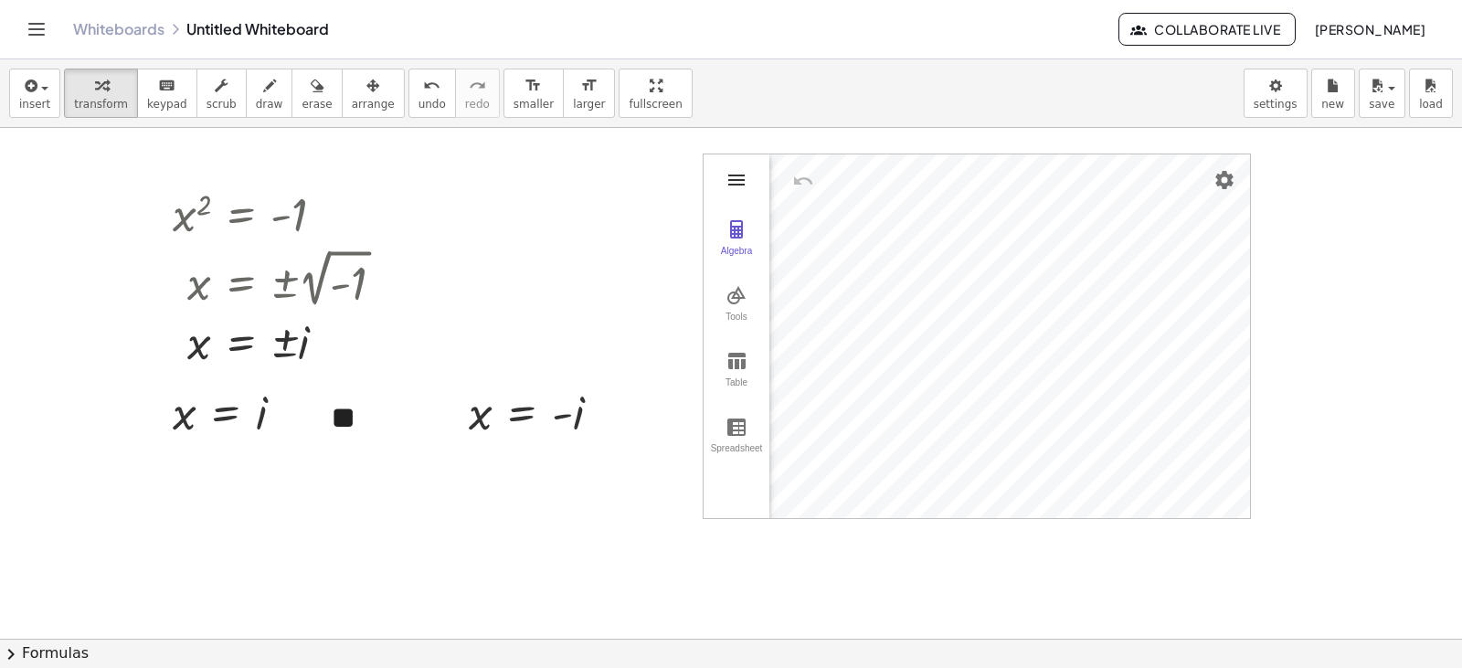
click at [738, 190] on img "Graphing Calculator" at bounding box center [736, 180] width 22 height 22
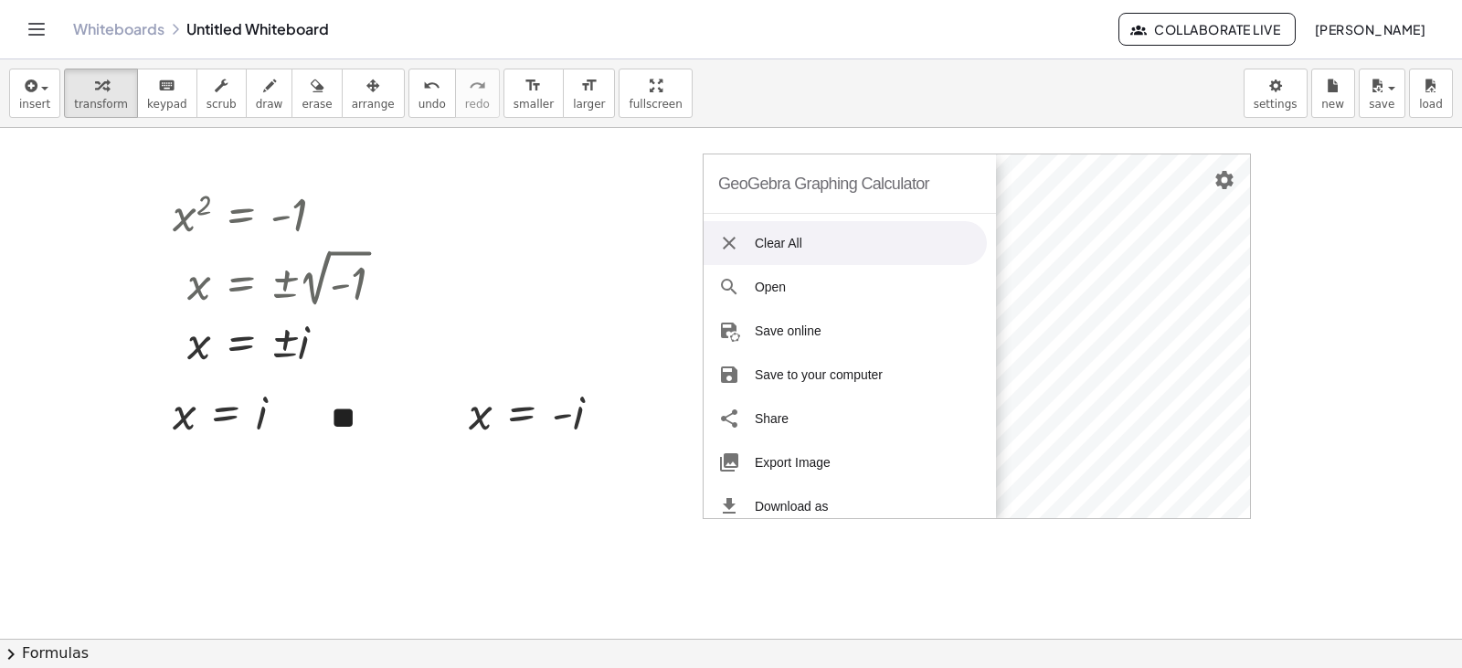
click at [811, 234] on li "Clear All" at bounding box center [844, 243] width 283 height 44
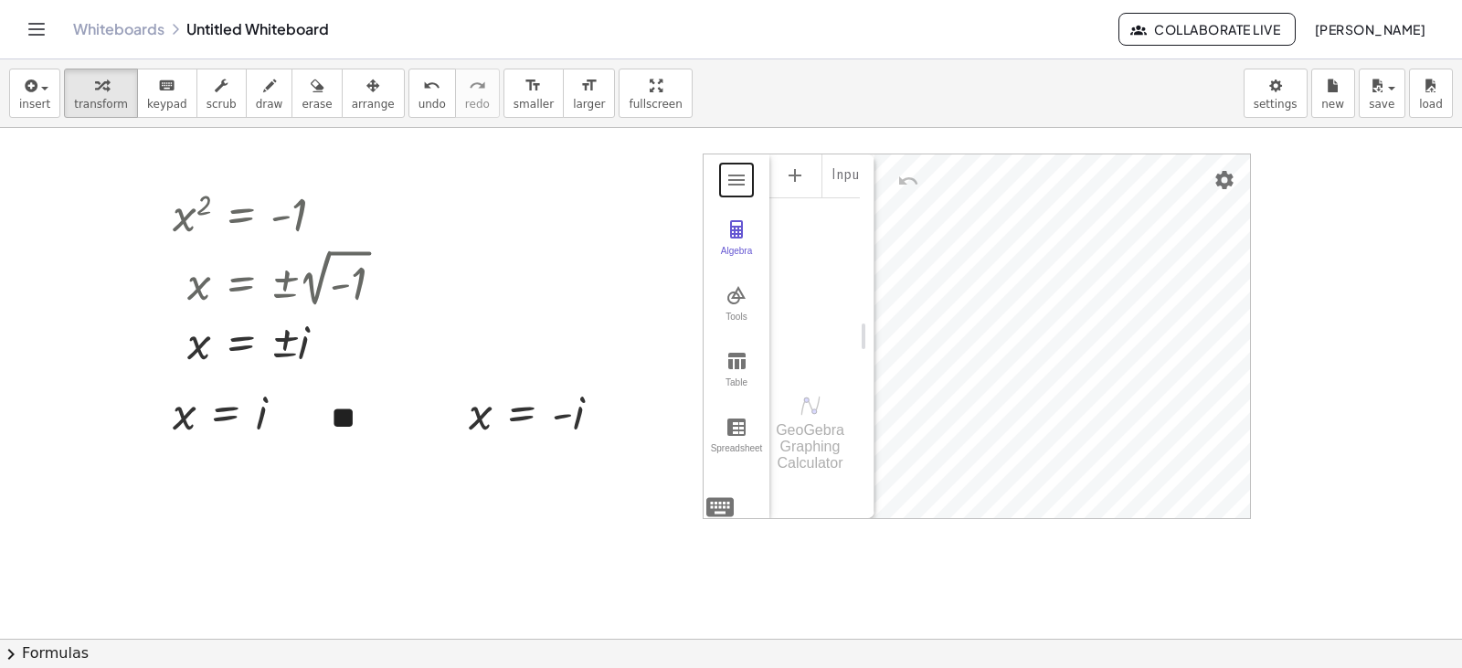
click at [774, 244] on div "Input…" at bounding box center [814, 261] width 90 height 216
click at [797, 248] on div "Input…" at bounding box center [814, 261] width 90 height 216
drag, startPoint x: 864, startPoint y: 336, endPoint x: 931, endPoint y: 396, distance: 89.3
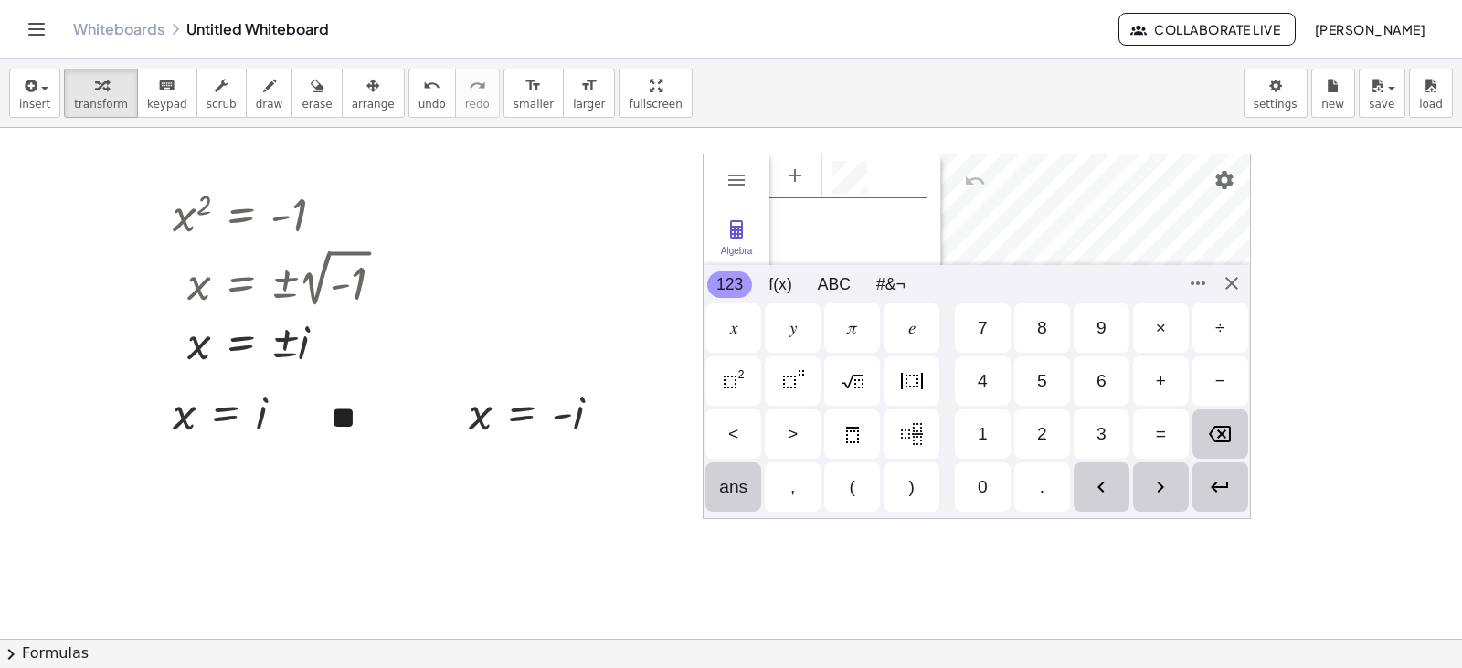
scroll to position [10, 0]
click at [1243, 286] on div "GeoGebra Graphing Calculator Clear All Open Save online Save to your computer S…" at bounding box center [977, 335] width 548 height 365
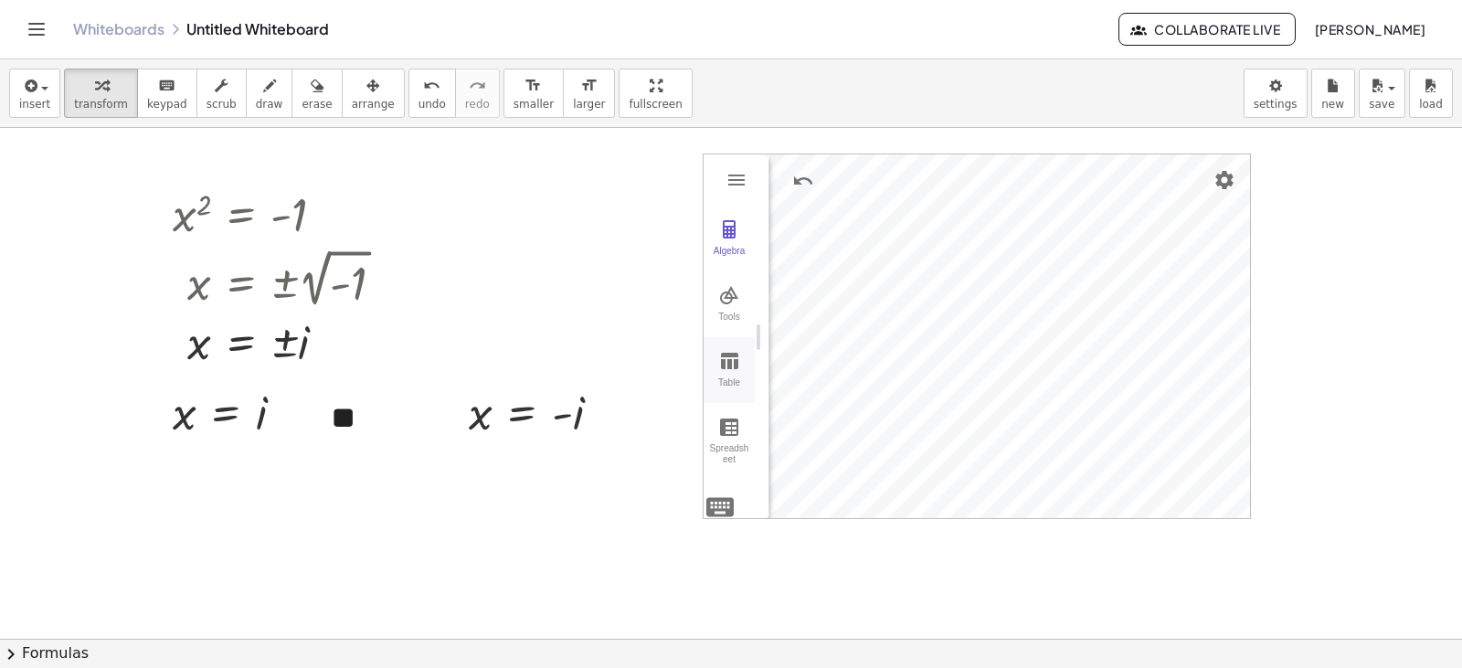
drag, startPoint x: 933, startPoint y: 333, endPoint x: 706, endPoint y: 346, distance: 226.9
click at [733, 179] on img "Graphing Calculator" at bounding box center [736, 180] width 22 height 22
click at [737, 174] on img "Graphing Calculator" at bounding box center [736, 180] width 22 height 22
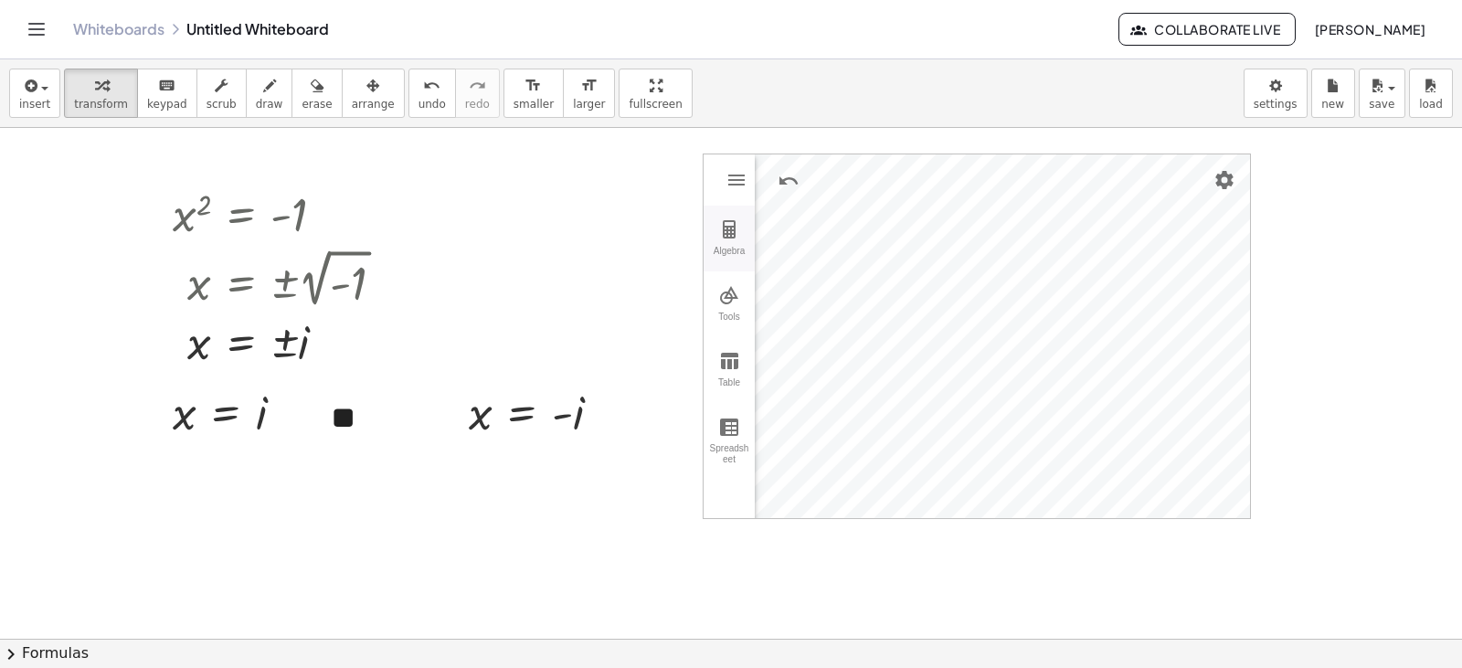
click at [716, 227] on button "Algebra" at bounding box center [728, 239] width 51 height 66
drag, startPoint x: 1053, startPoint y: 330, endPoint x: 659, endPoint y: 295, distance: 395.3
click at [737, 184] on img "Graphing Calculator" at bounding box center [736, 180] width 22 height 22
click at [729, 243] on button "Algebra" at bounding box center [728, 239] width 51 height 66
drag, startPoint x: 1056, startPoint y: 344, endPoint x: 665, endPoint y: 314, distance: 392.1
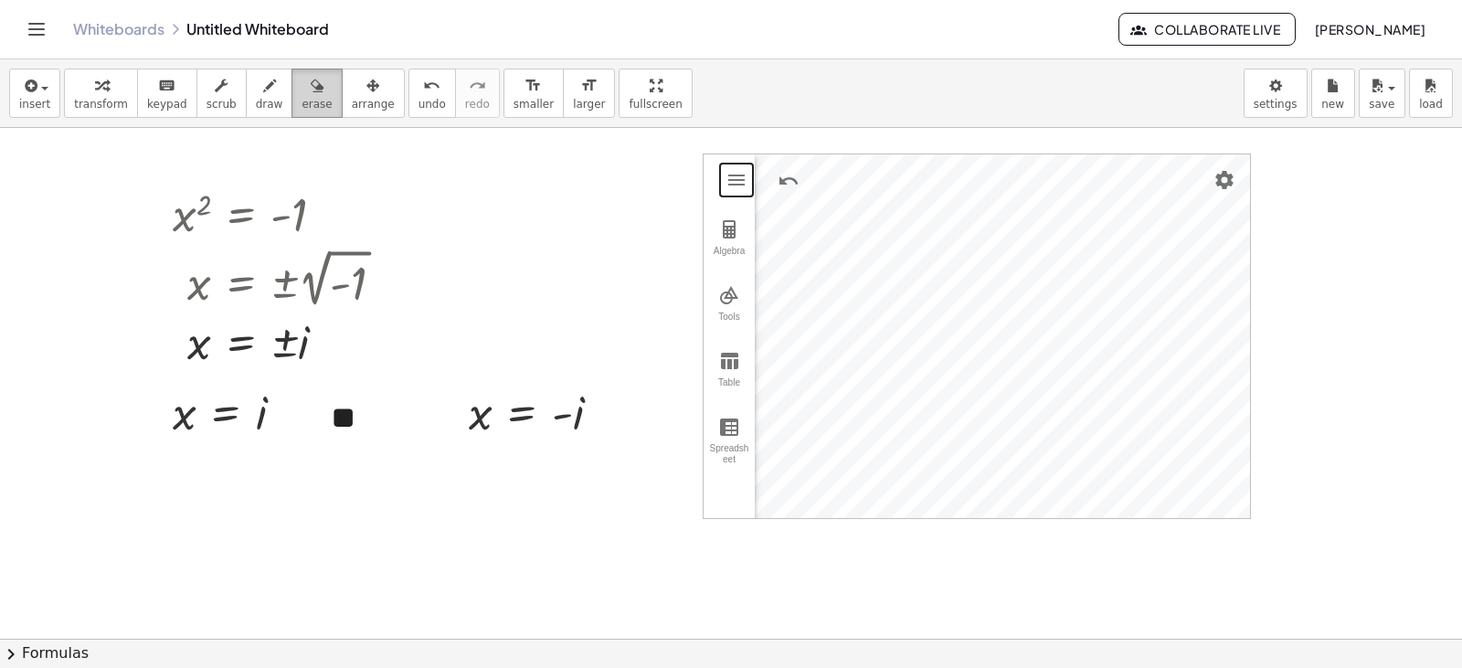
click at [311, 94] on icon "button" at bounding box center [317, 86] width 13 height 22
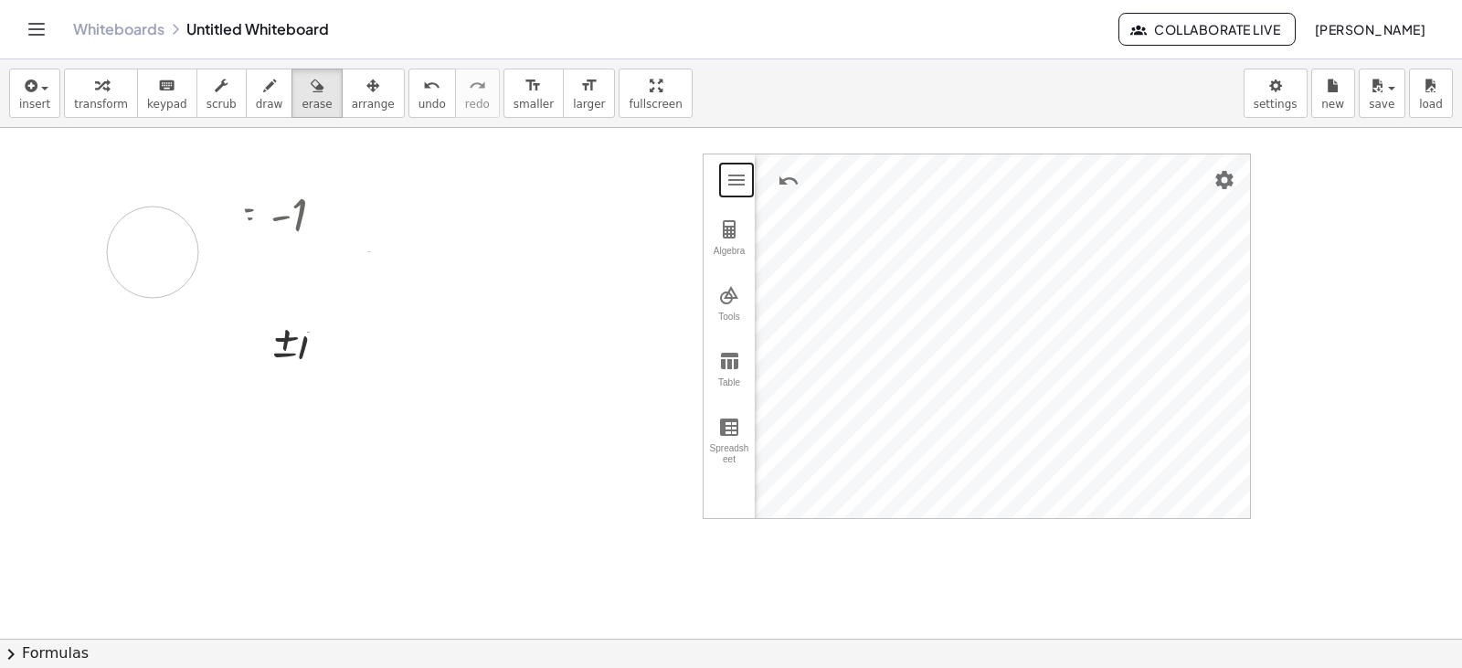
drag, startPoint x: 182, startPoint y: 174, endPoint x: 153, endPoint y: 252, distance: 83.8
drag, startPoint x: 274, startPoint y: 182, endPoint x: 570, endPoint y: 486, distance: 424.5
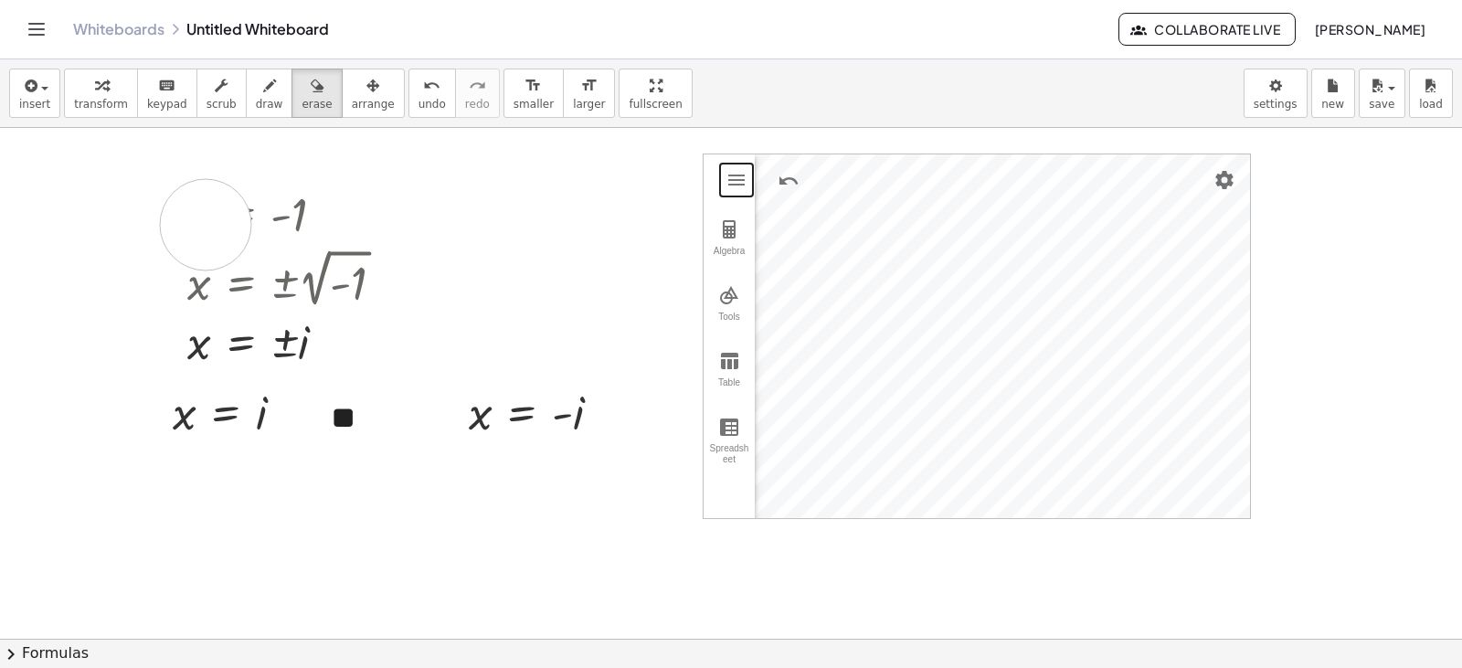
drag, startPoint x: 204, startPoint y: 217, endPoint x: 221, endPoint y: 215, distance: 17.5
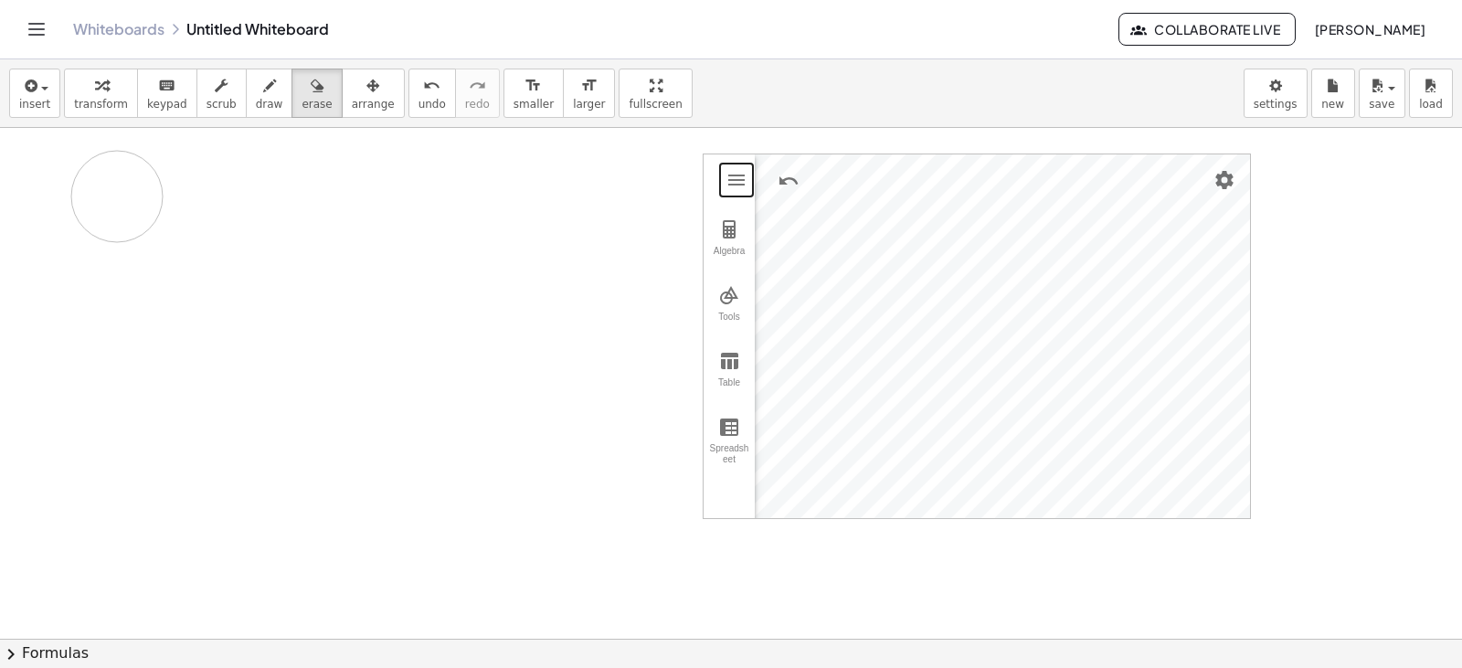
drag, startPoint x: 221, startPoint y: 215, endPoint x: 164, endPoint y: 288, distance: 93.0
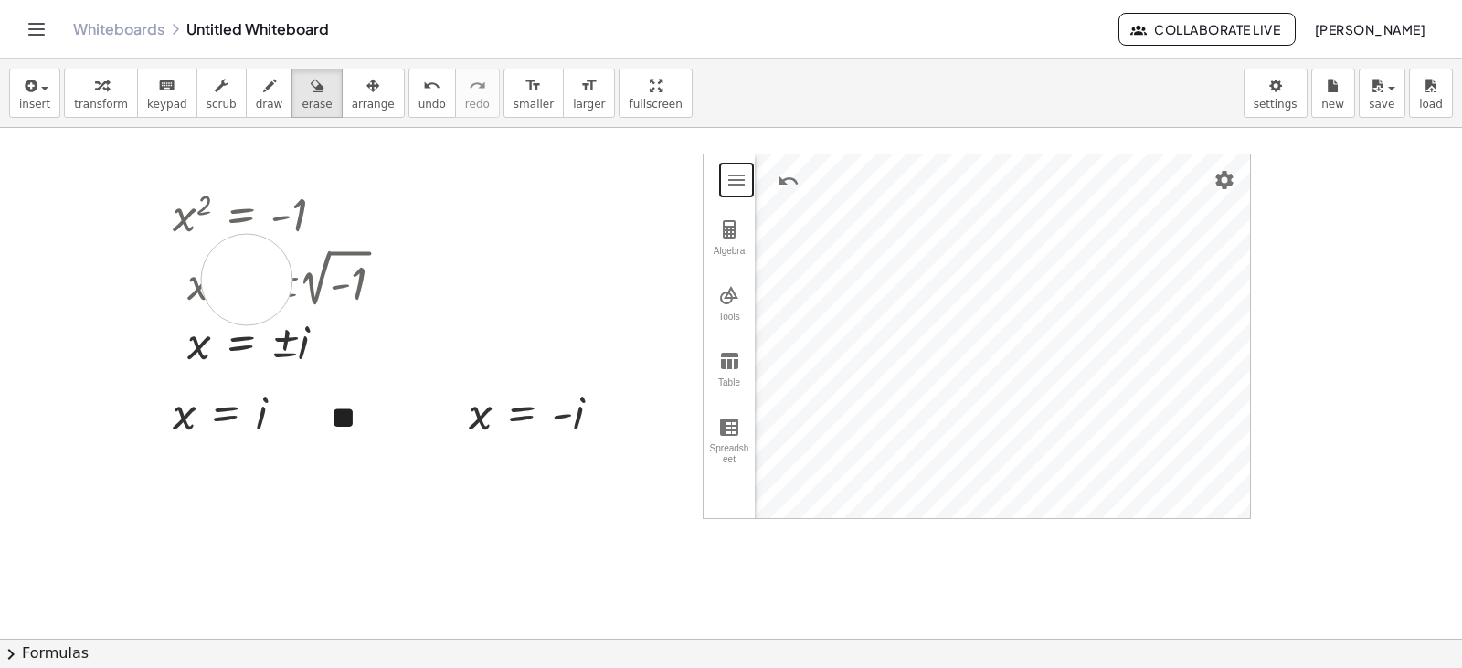
drag, startPoint x: 247, startPoint y: 280, endPoint x: 237, endPoint y: 385, distance: 105.5
click at [408, 98] on button "undo undo" at bounding box center [432, 93] width 48 height 49
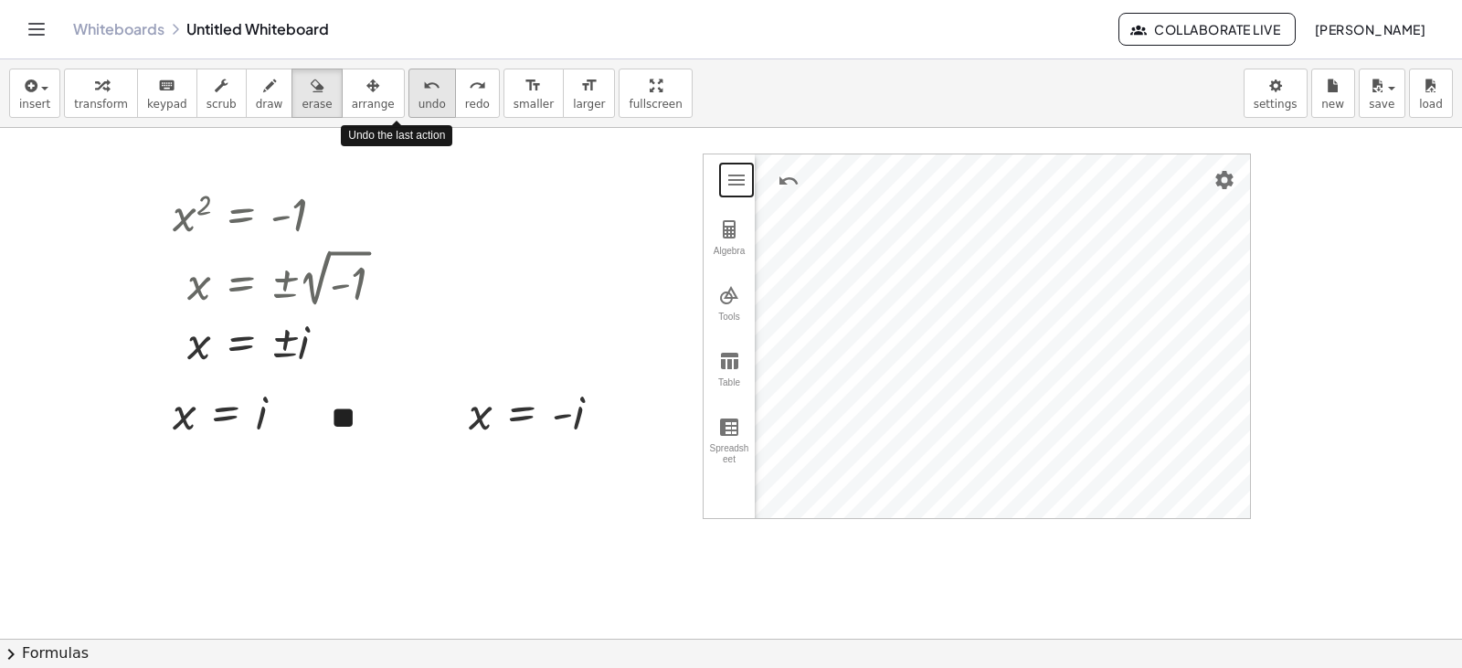
click at [408, 98] on button "undo undo" at bounding box center [432, 93] width 48 height 49
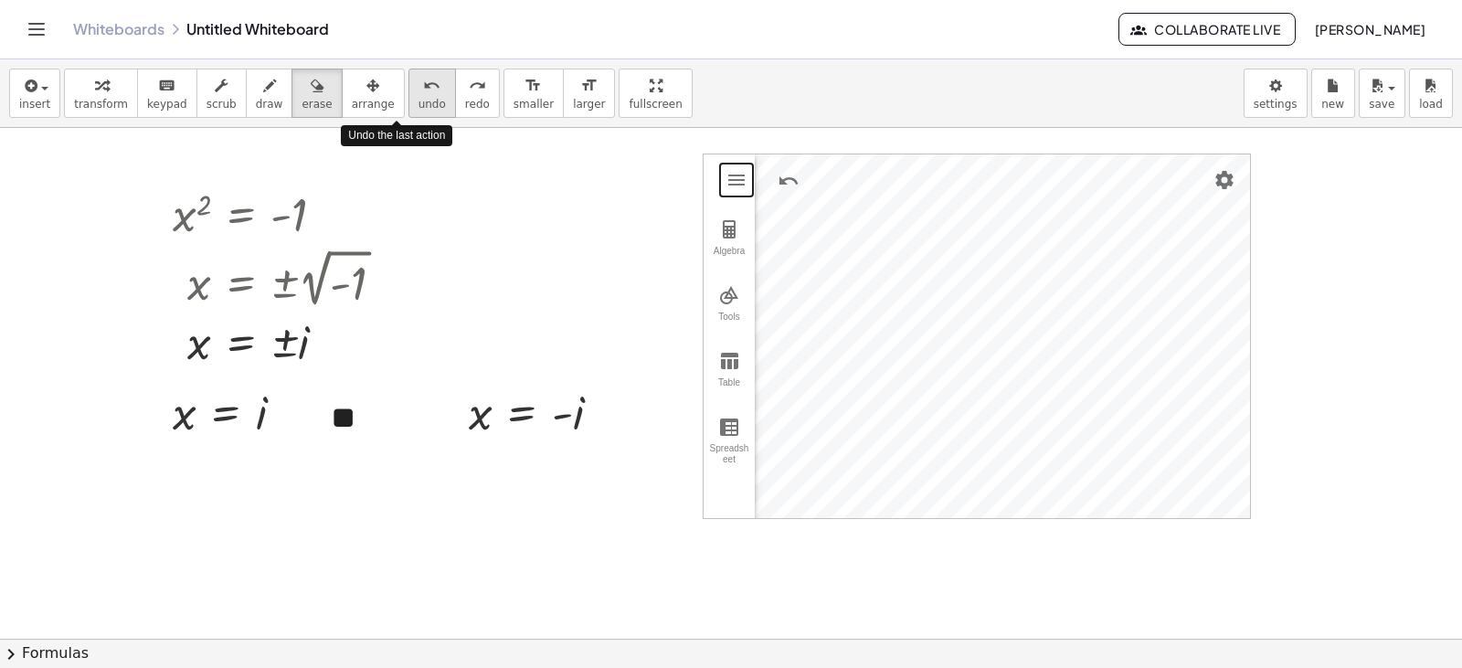
click at [408, 98] on button "undo undo" at bounding box center [432, 93] width 48 height 49
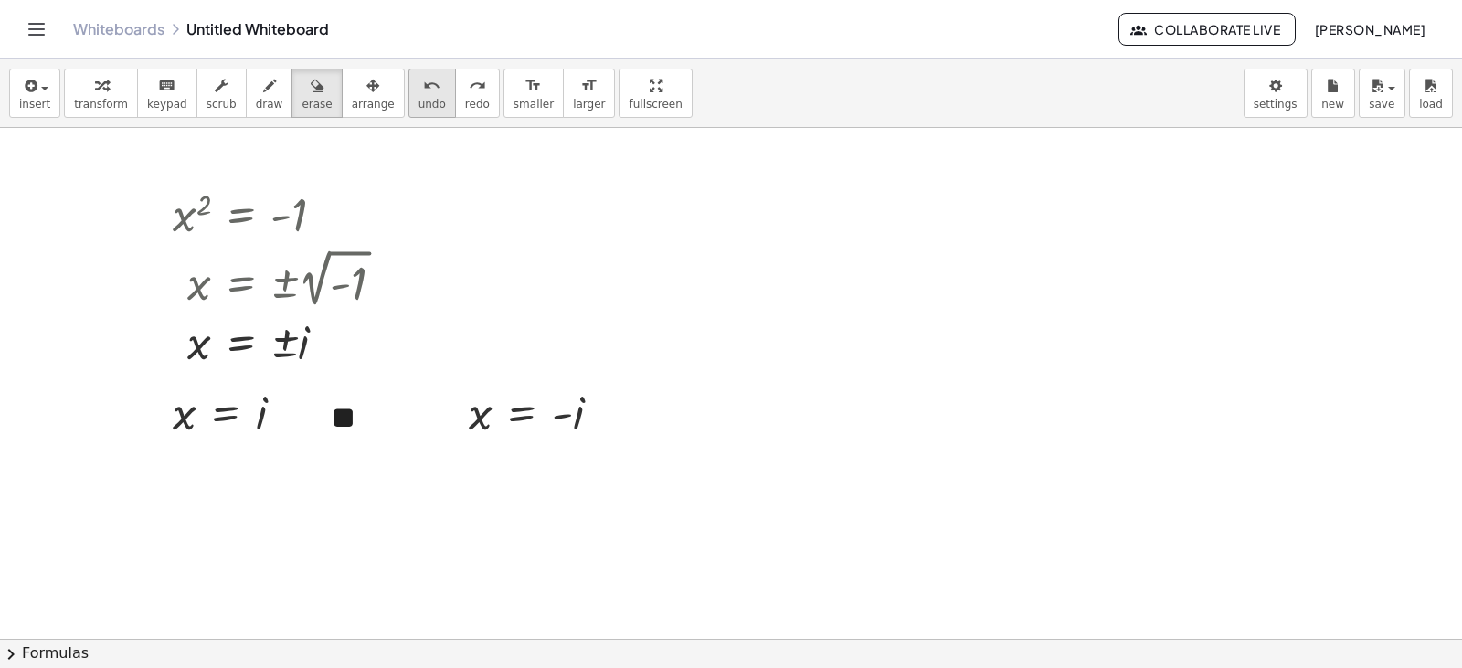
drag, startPoint x: 378, startPoint y: 98, endPoint x: 390, endPoint y: 79, distance: 22.6
click at [408, 79] on button "undo undo" at bounding box center [432, 93] width 48 height 49
click at [423, 79] on icon "undo" at bounding box center [431, 86] width 17 height 22
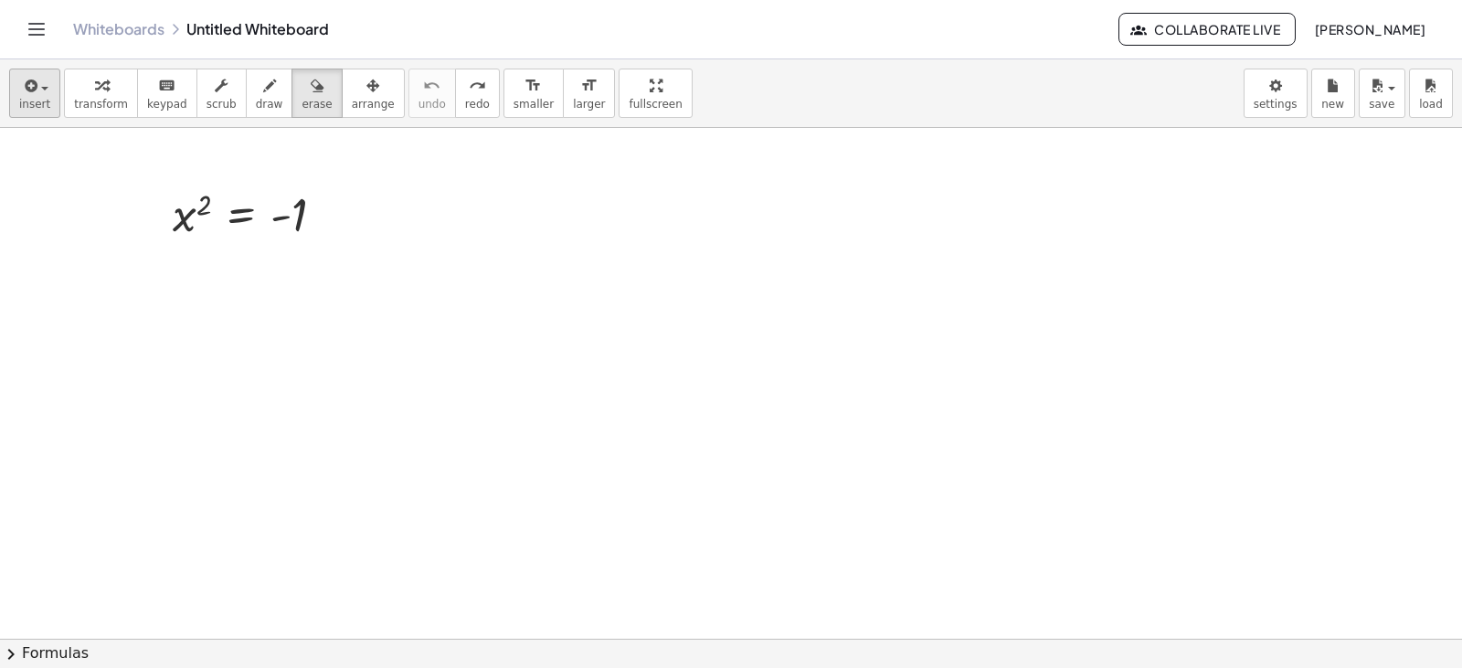
drag, startPoint x: 390, startPoint y: 79, endPoint x: 48, endPoint y: 96, distance: 343.1
click at [48, 96] on div "insert select one: Math Expression Function Text Youtube Video Graphing Geometr…" at bounding box center [731, 93] width 1462 height 69
click at [37, 104] on span "insert" at bounding box center [34, 104] width 31 height 13
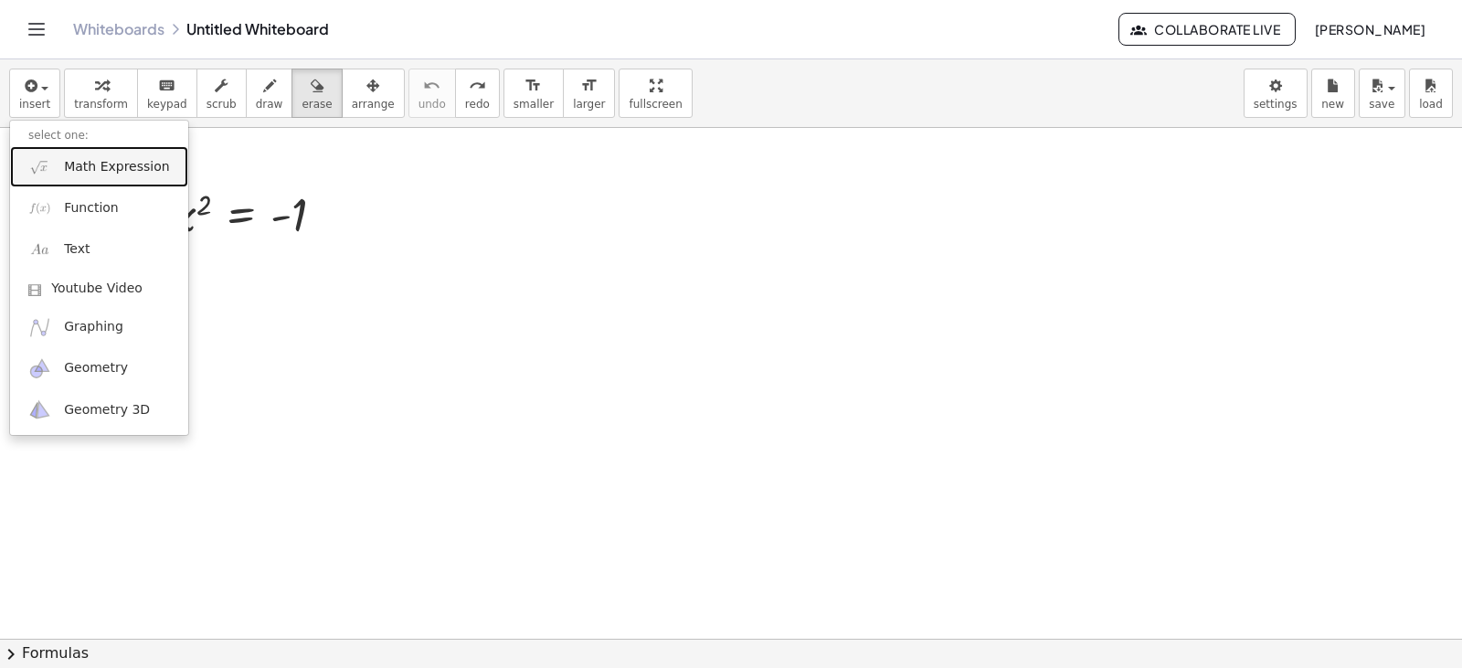
click at [72, 175] on span "Math Expression" at bounding box center [116, 167] width 105 height 18
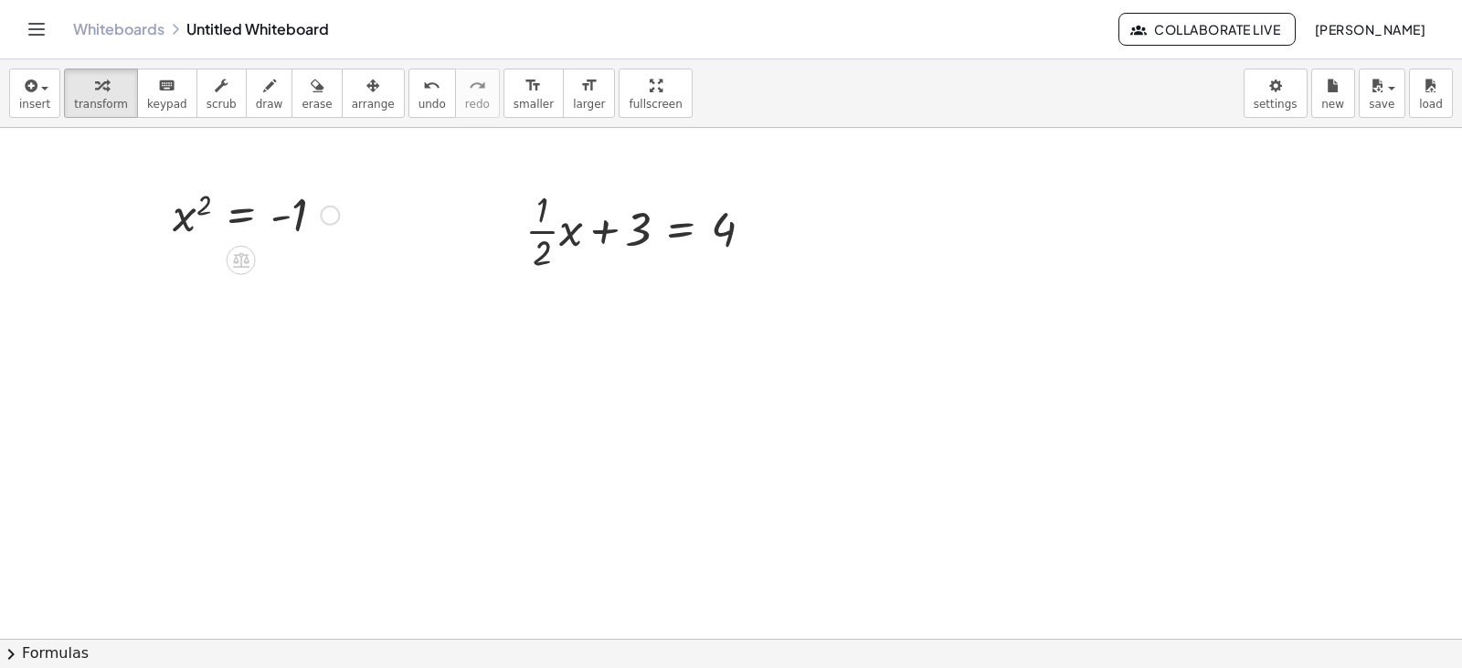
drag, startPoint x: 159, startPoint y: 175, endPoint x: 326, endPoint y: 255, distance: 185.5
click at [328, 215] on div at bounding box center [330, 216] width 20 height 20
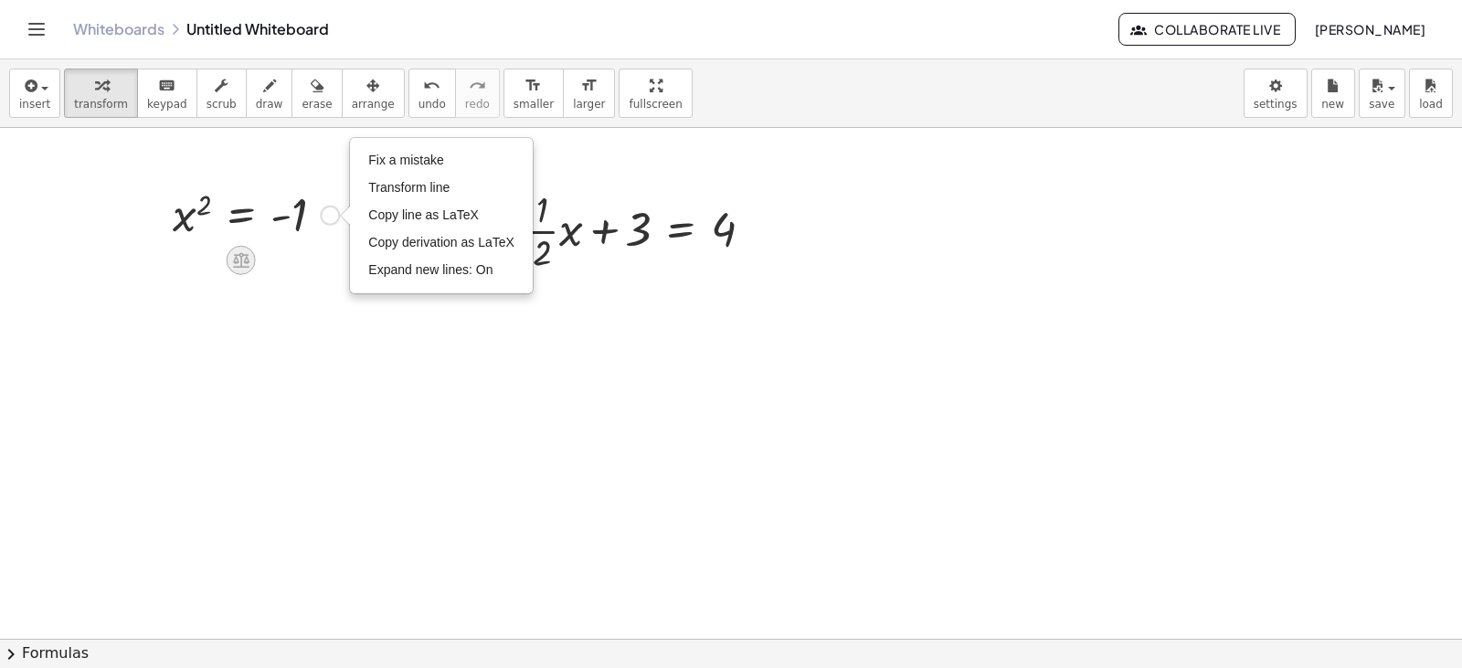
click at [236, 249] on div at bounding box center [241, 260] width 29 height 29
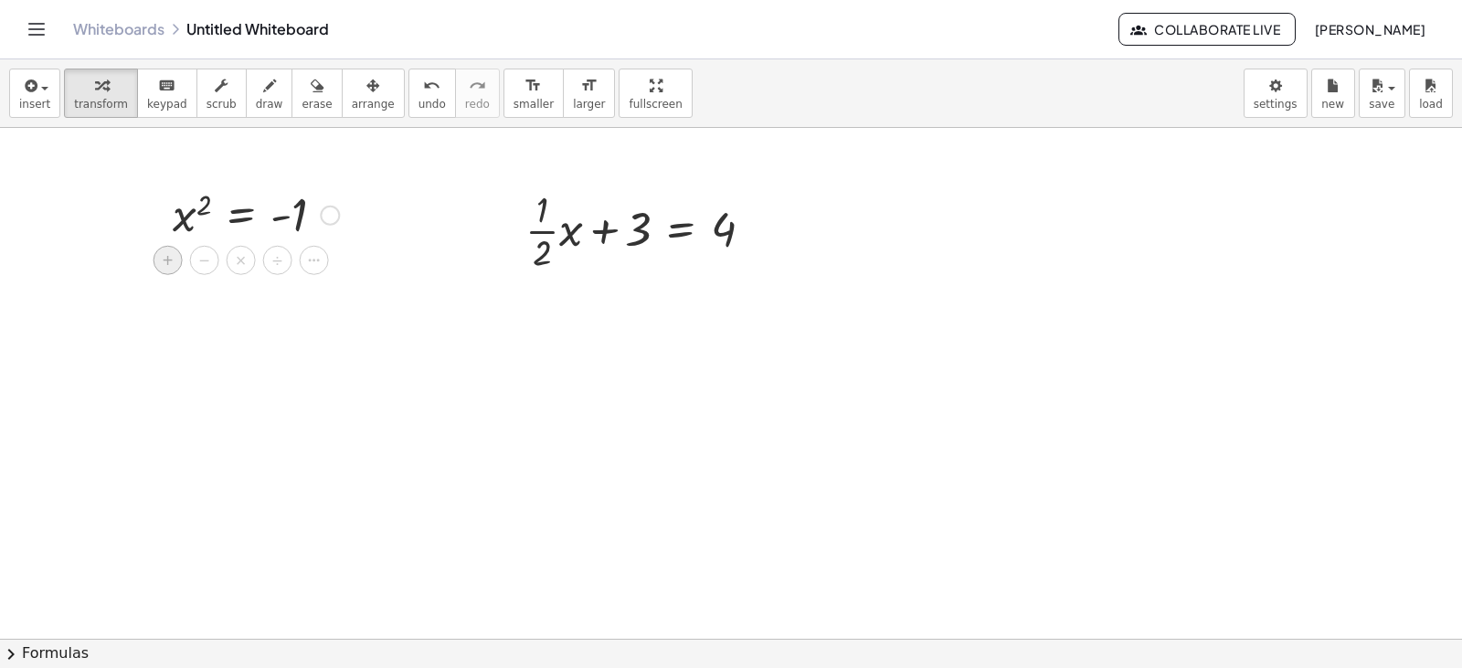
click at [167, 262] on span "+" at bounding box center [168, 261] width 11 height 26
click at [180, 264] on div at bounding box center [262, 275] width 363 height 62
click at [196, 285] on div at bounding box center [263, 275] width 316 height 62
click at [295, 275] on div at bounding box center [263, 275] width 316 height 62
click at [344, 284] on div at bounding box center [263, 275] width 316 height 62
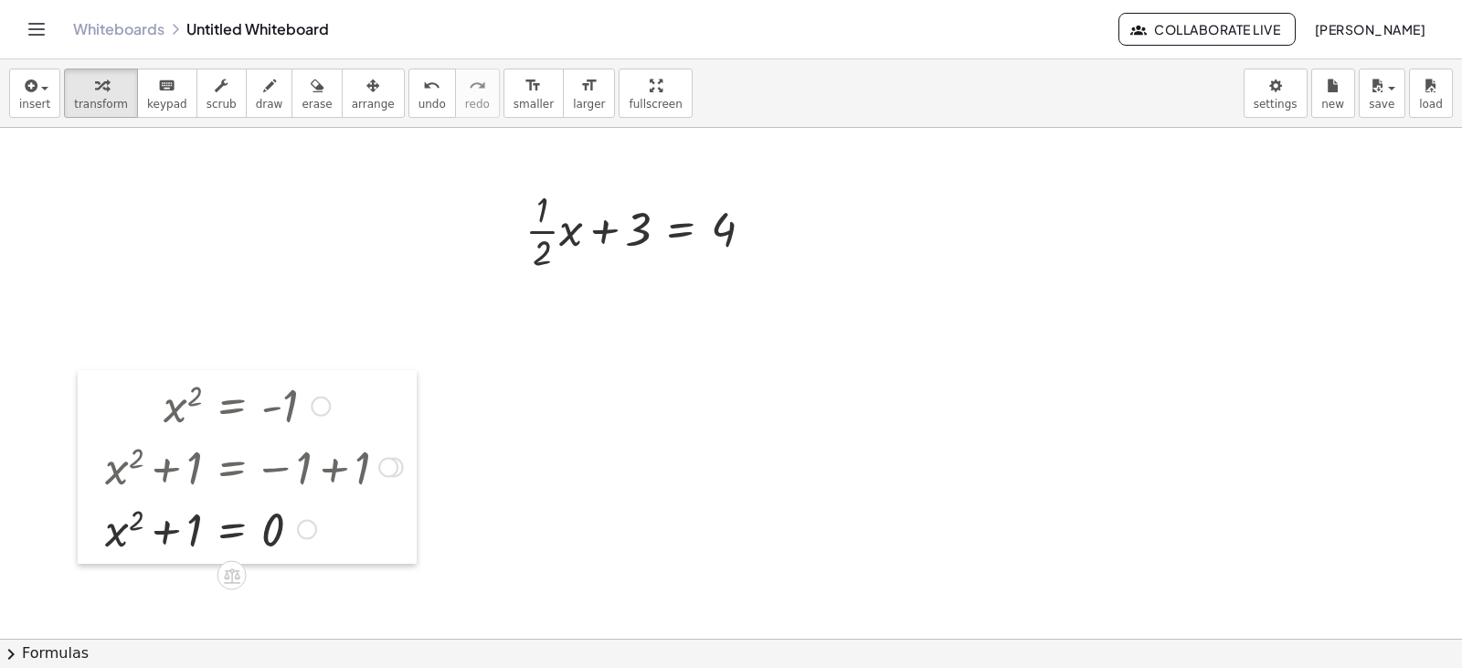
drag, startPoint x: 111, startPoint y: 185, endPoint x: 80, endPoint y: 470, distance: 285.7
click at [80, 470] on div at bounding box center [91, 467] width 27 height 194
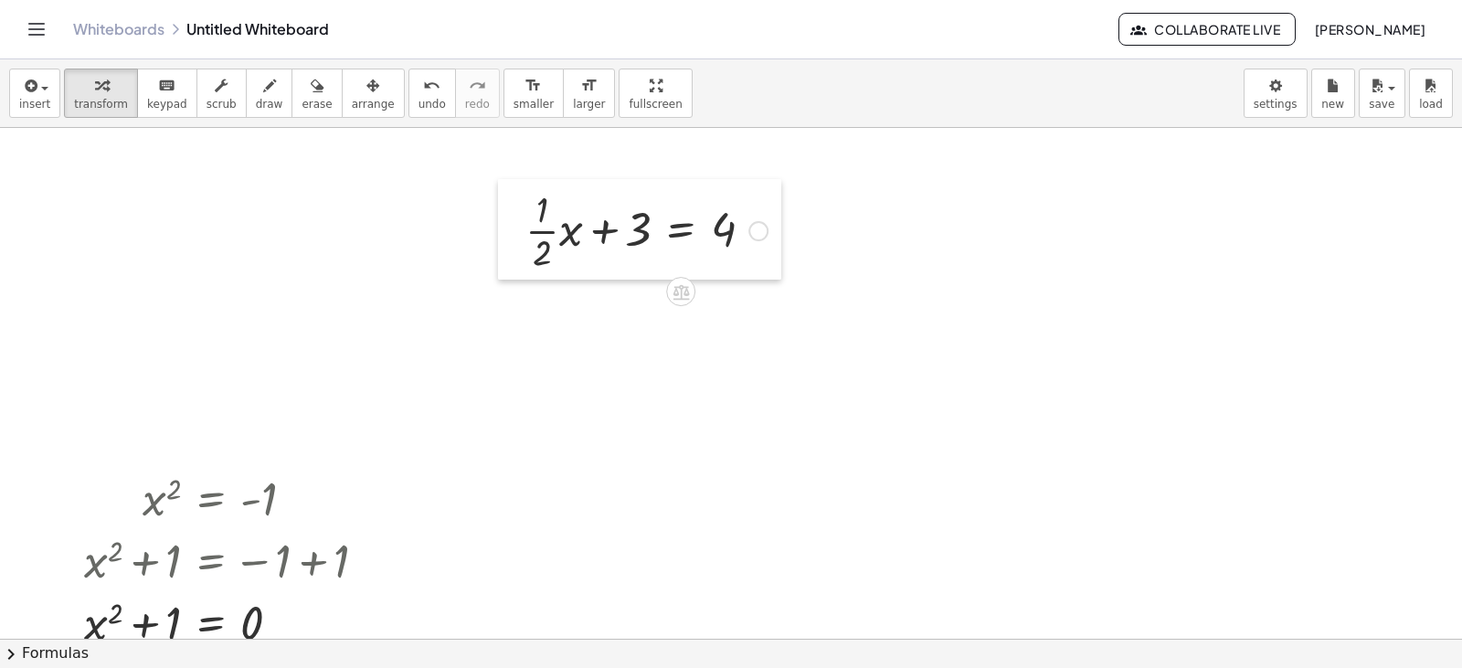
click at [511, 225] on div at bounding box center [511, 229] width 27 height 100
drag, startPoint x: 511, startPoint y: 225, endPoint x: 346, endPoint y: 199, distance: 166.4
click at [498, 199] on div at bounding box center [511, 229] width 27 height 100
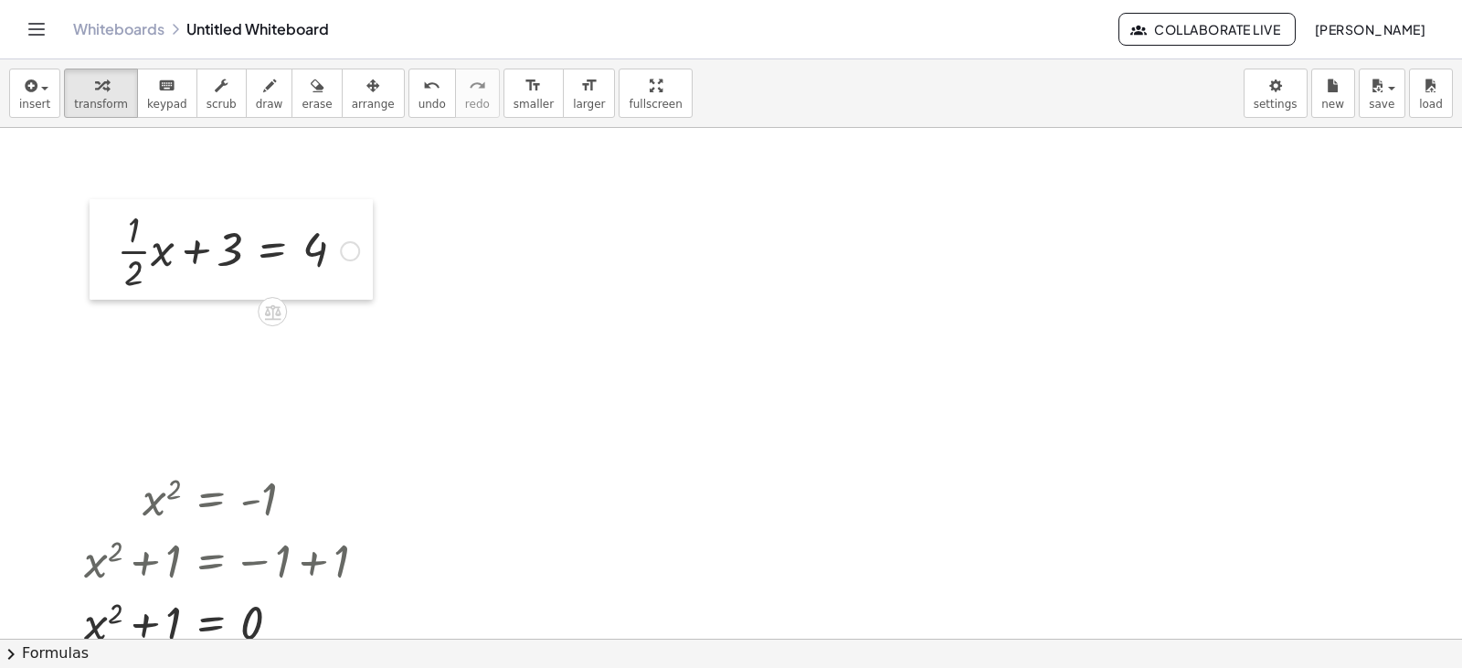
drag, startPoint x: 360, startPoint y: 216, endPoint x: 115, endPoint y: 262, distance: 249.2
click at [115, 262] on div at bounding box center [103, 249] width 27 height 100
drag, startPoint x: 180, startPoint y: 513, endPoint x: 235, endPoint y: 498, distance: 57.0
click at [235, 498] on div at bounding box center [233, 498] width 316 height 60
click at [302, 101] on span "erase" at bounding box center [316, 104] width 30 height 13
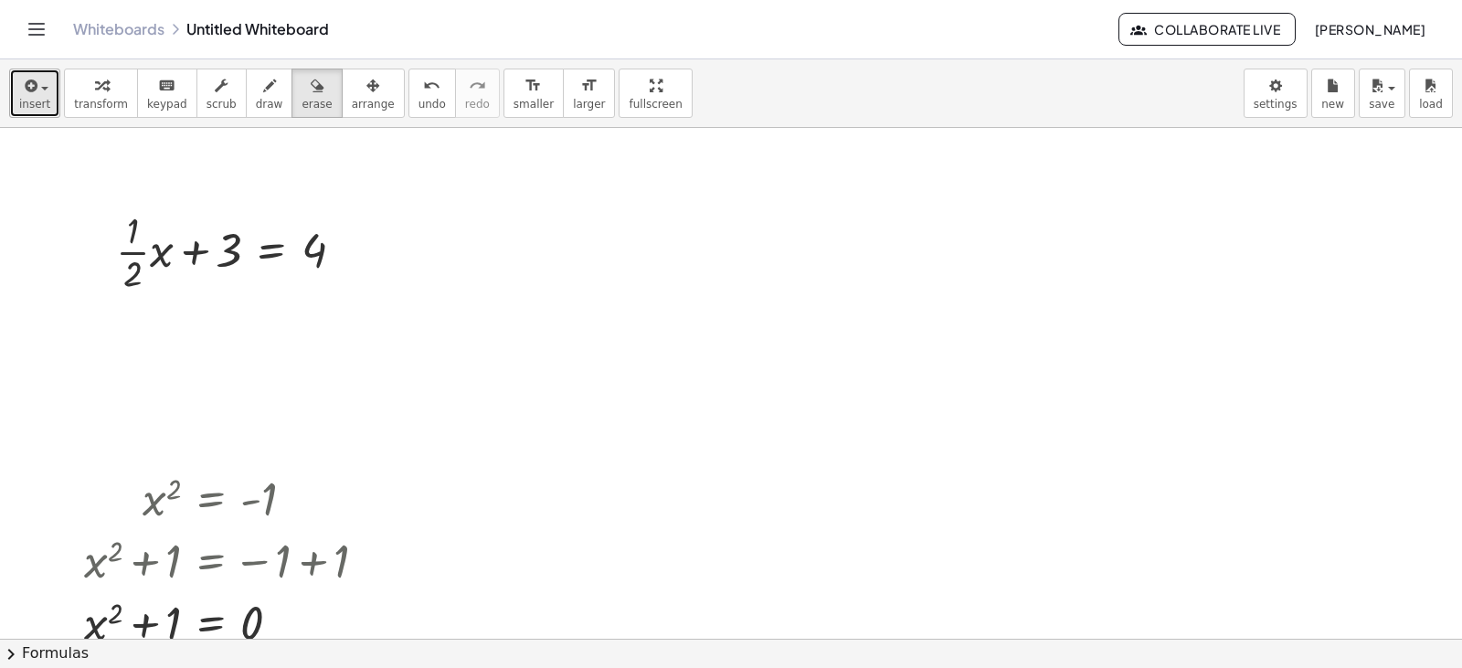
click at [11, 104] on button "insert" at bounding box center [34, 93] width 51 height 49
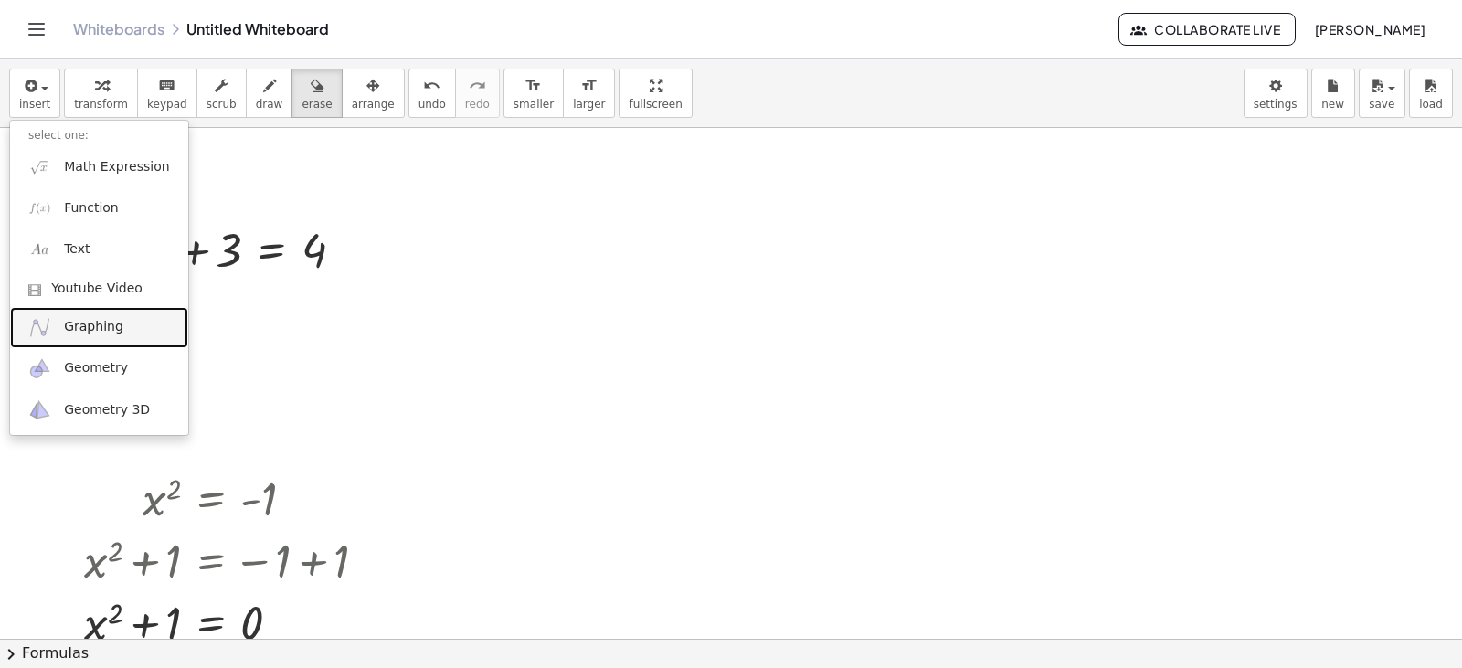
click at [95, 324] on span "Graphing" at bounding box center [93, 327] width 59 height 18
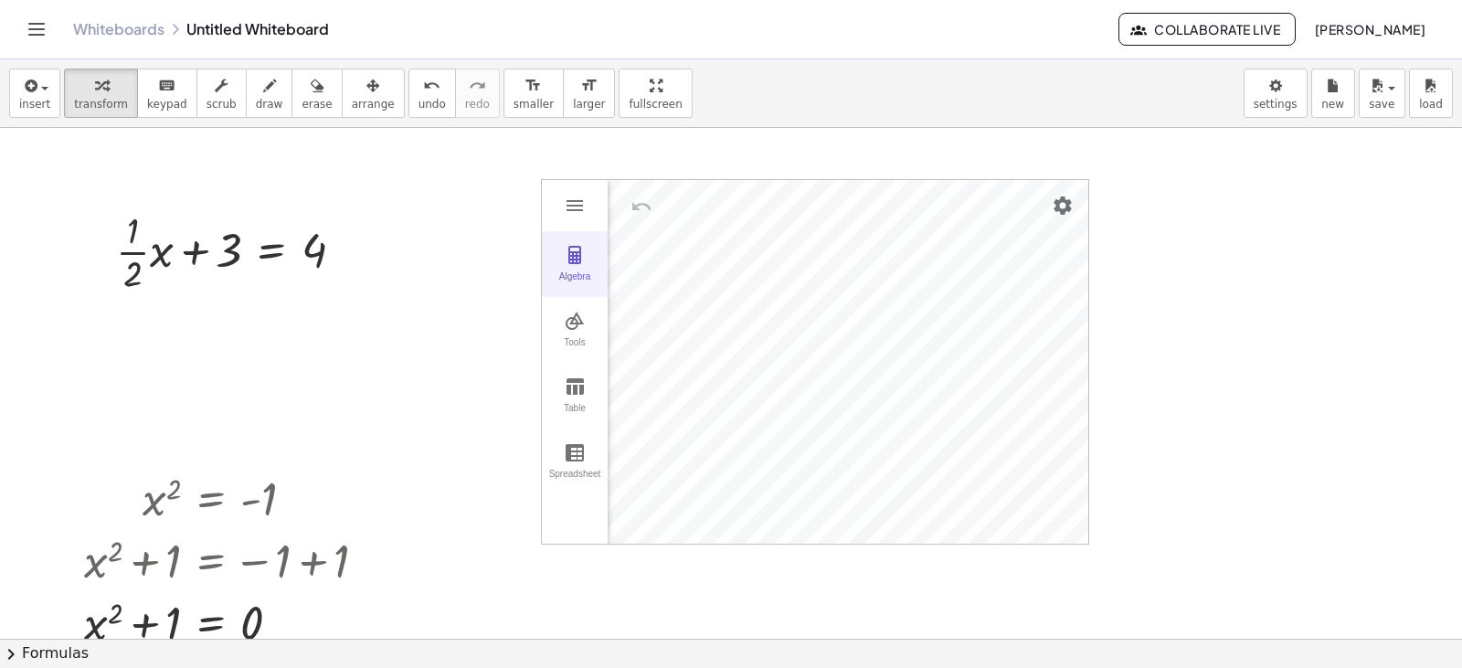
click at [587, 262] on button "Algebra" at bounding box center [575, 264] width 66 height 66
drag, startPoint x: 702, startPoint y: 366, endPoint x: 770, endPoint y: 373, distance: 68.8
drag, startPoint x: 772, startPoint y: 360, endPoint x: 846, endPoint y: 373, distance: 75.1
click at [786, 209] on div "Algebra" at bounding box center [724, 206] width 233 height 55
drag, startPoint x: 847, startPoint y: 365, endPoint x: 569, endPoint y: 349, distance: 278.2
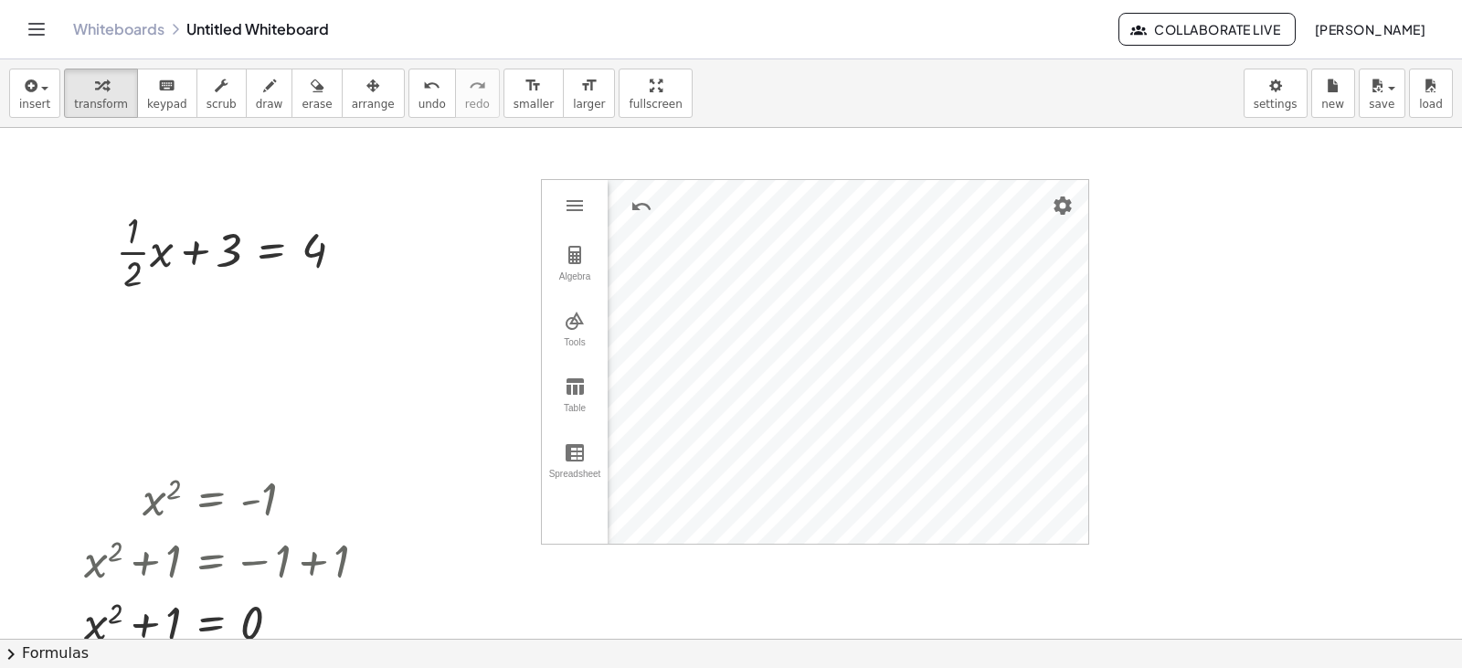
drag, startPoint x: 545, startPoint y: 214, endPoint x: 624, endPoint y: 219, distance: 79.7
click at [624, 219] on div "Algebra Tools Table Spreadsheet Input… GeoGebra Graphing Calculator Basic Tools…" at bounding box center [815, 361] width 548 height 365
click at [641, 222] on div "Algebra Tools Table Spreadsheet Input… GeoGebra Graphing Calculator Basic Tools…" at bounding box center [815, 361] width 548 height 365
drag, startPoint x: 196, startPoint y: 254, endPoint x: 325, endPoint y: 259, distance: 129.9
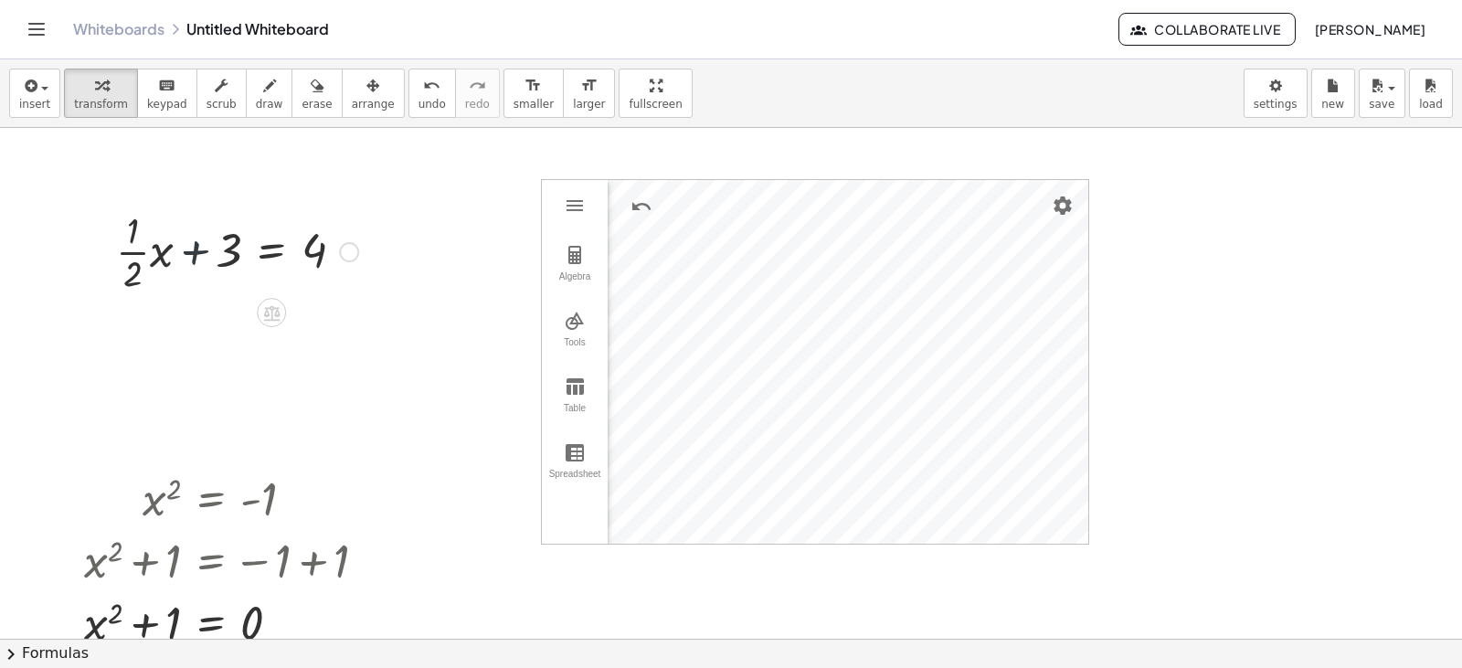
click at [325, 259] on div at bounding box center [237, 250] width 260 height 91
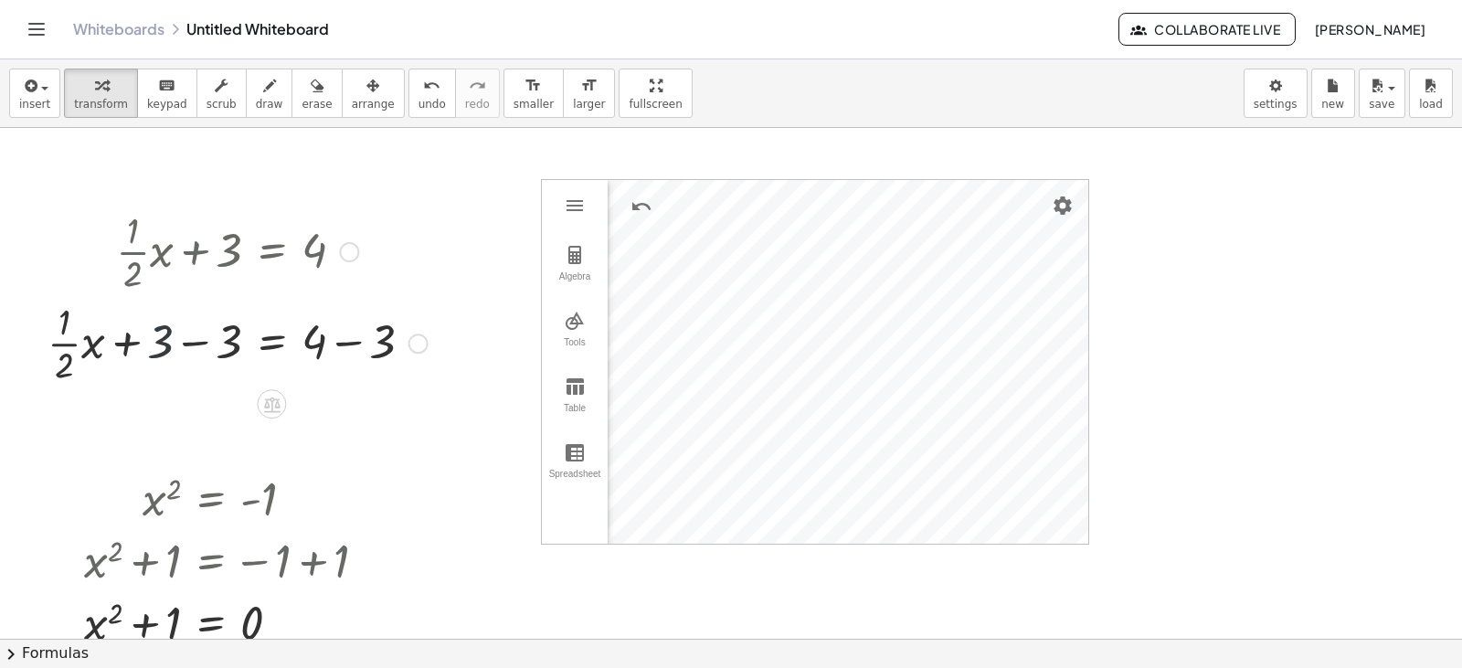
click at [150, 343] on div at bounding box center [237, 341] width 398 height 91
click at [201, 350] on div at bounding box center [237, 341] width 398 height 91
click at [351, 338] on div at bounding box center [271, 341] width 329 height 91
drag, startPoint x: 205, startPoint y: 352, endPoint x: 334, endPoint y: 349, distance: 129.8
click at [334, 349] on div at bounding box center [237, 341] width 260 height 91
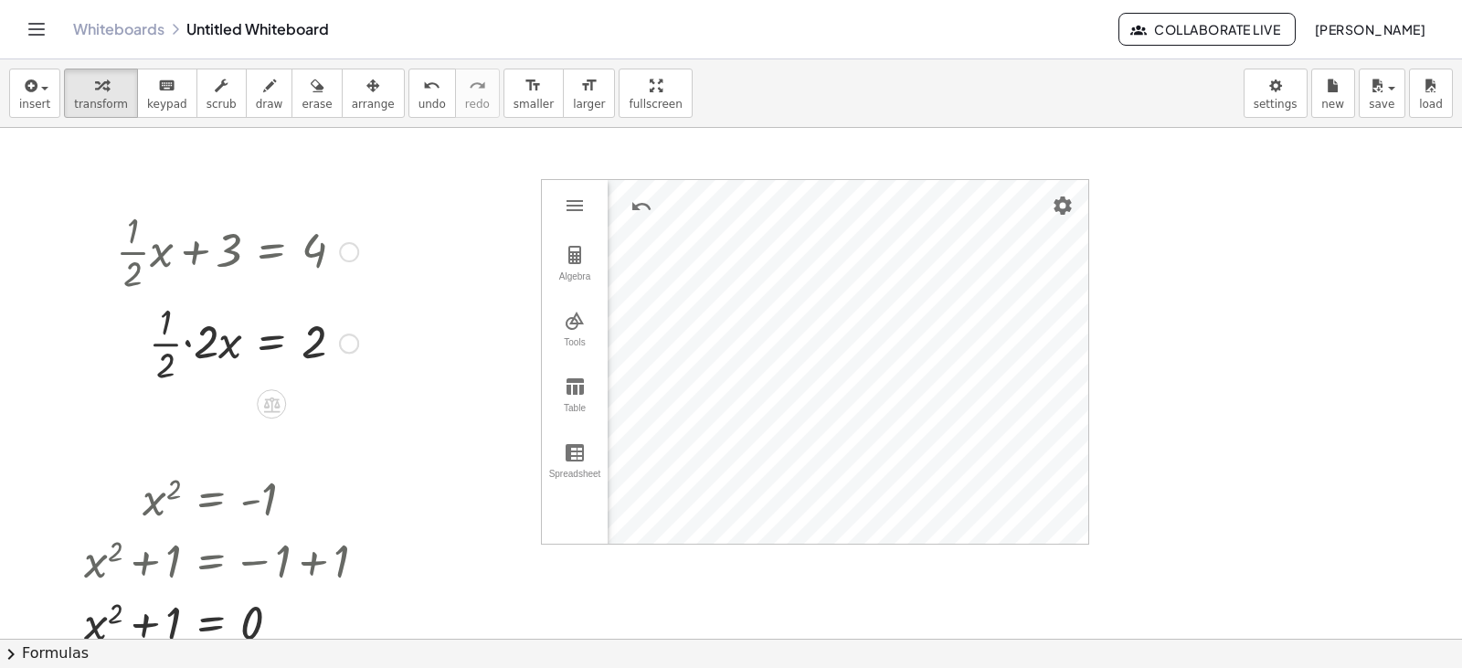
click at [179, 349] on div at bounding box center [237, 341] width 260 height 91
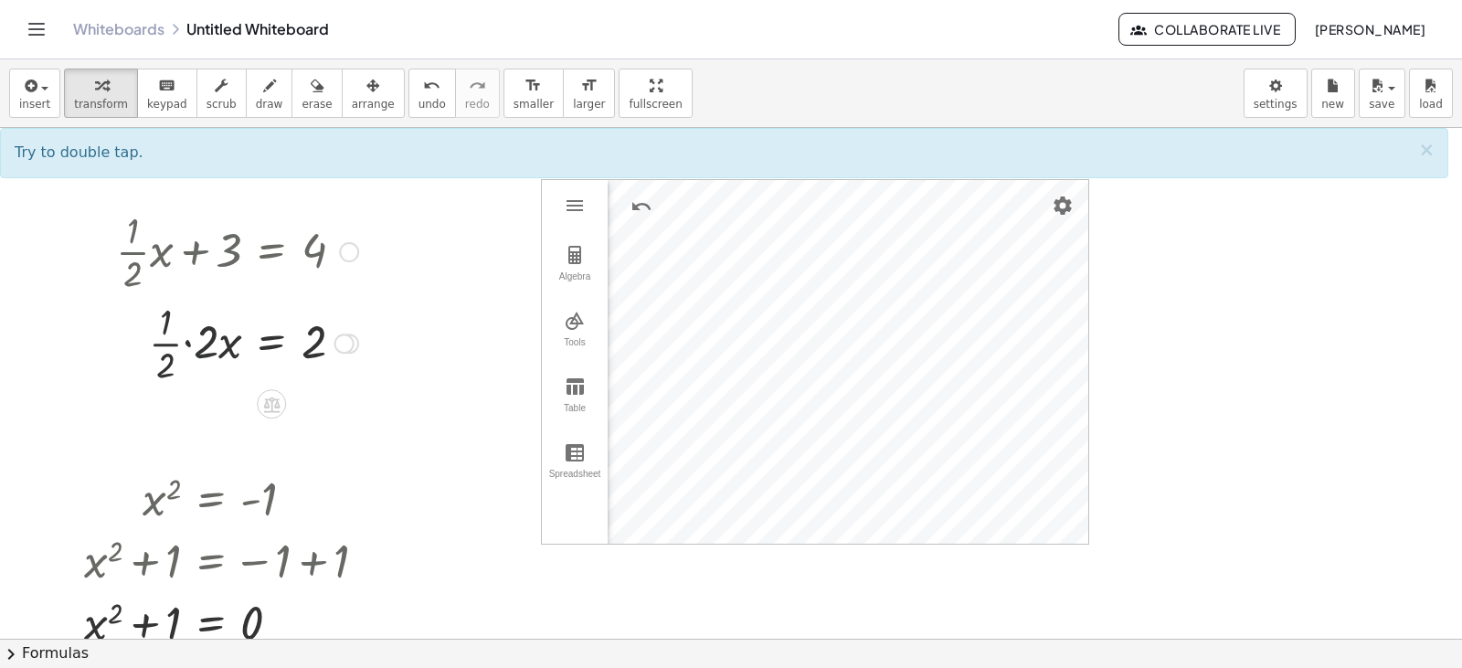
click at [202, 349] on div at bounding box center [237, 341] width 260 height 91
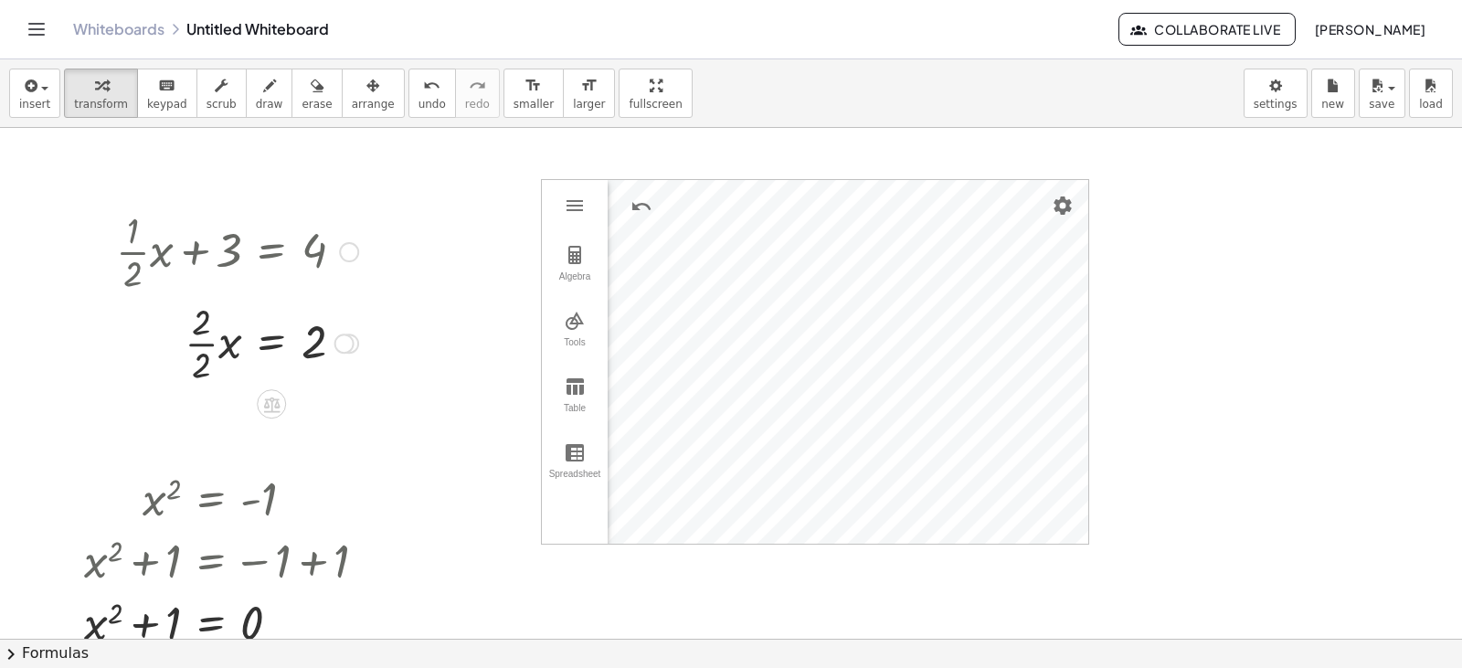
click at [203, 326] on div at bounding box center [237, 341] width 260 height 91
click at [202, 383] on div at bounding box center [237, 341] width 260 height 91
click at [1013, 69] on div "insert select one: Math Expression Function Text Youtube Video Graphing Geometr…" at bounding box center [731, 93] width 1462 height 69
click at [116, 25] on link "Whiteboards" at bounding box center [118, 29] width 91 height 18
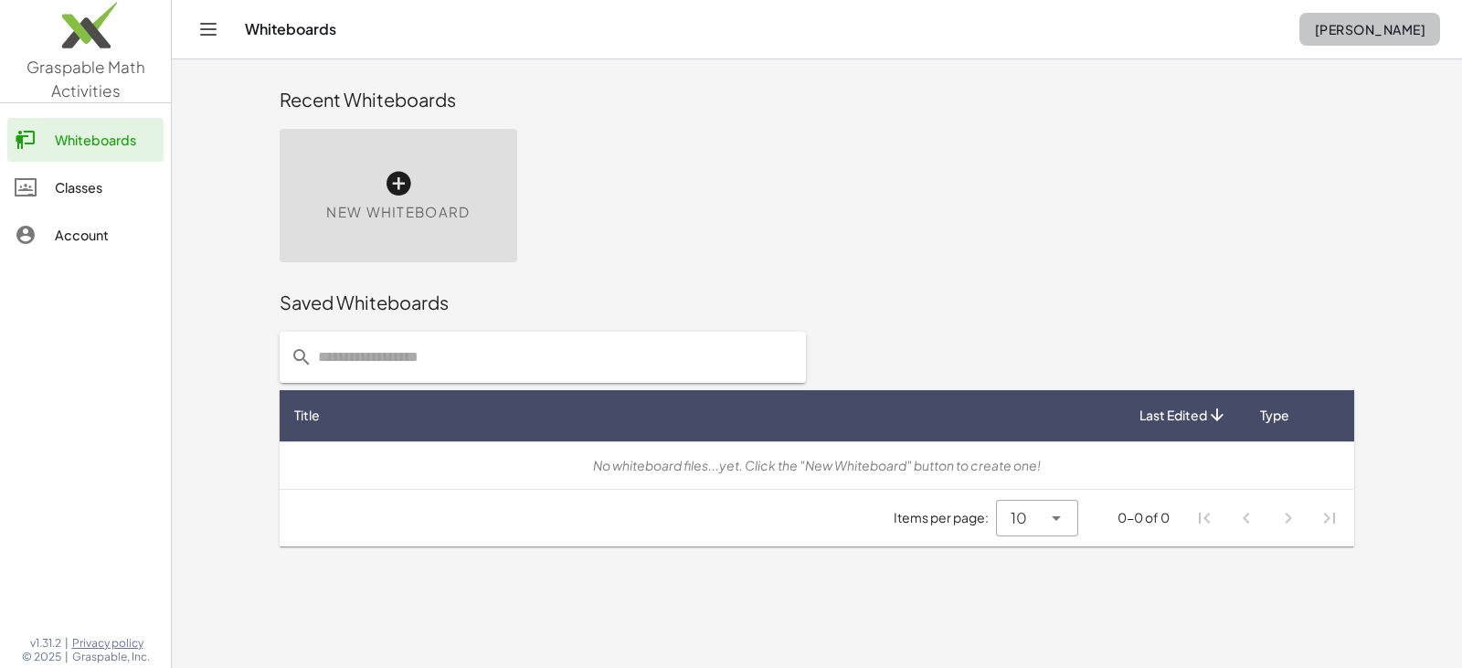
click at [1361, 26] on span "[PERSON_NAME]" at bounding box center [1369, 29] width 111 height 16
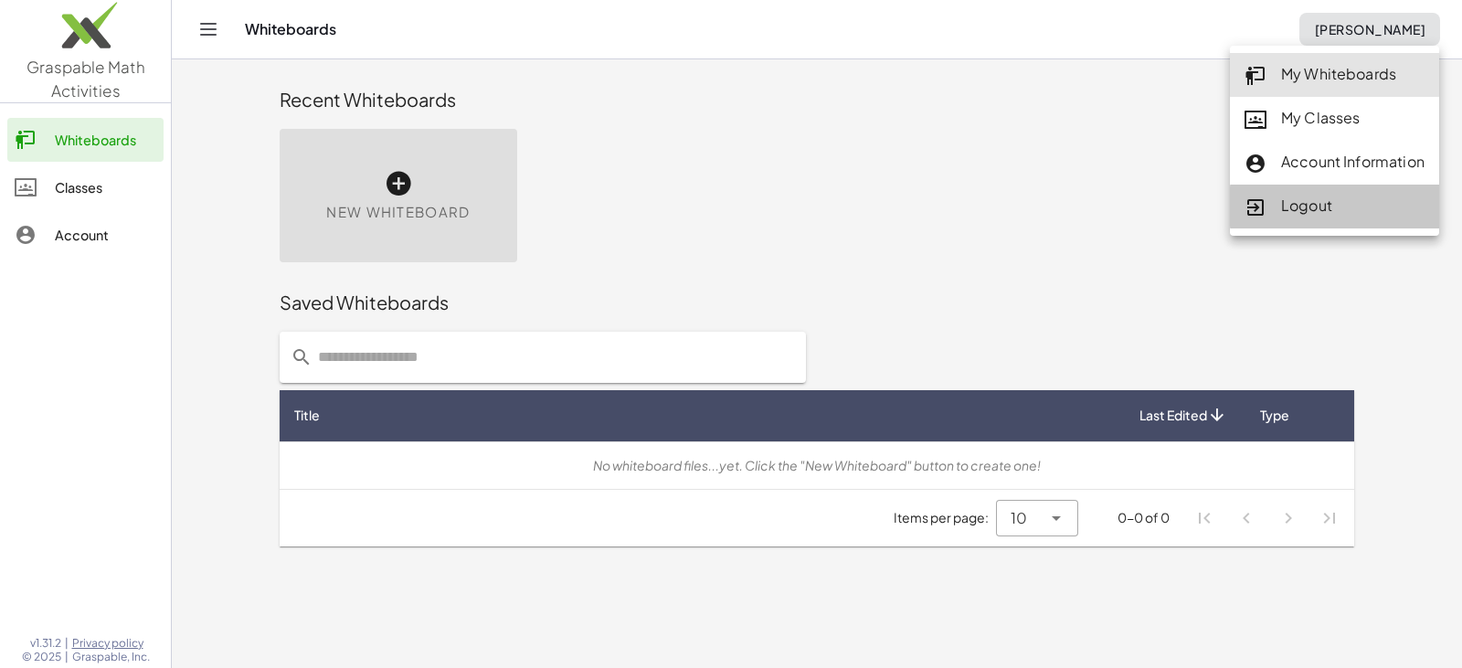
click at [1349, 215] on div "Logout" at bounding box center [1334, 207] width 180 height 24
